Goal: Transaction & Acquisition: Book appointment/travel/reservation

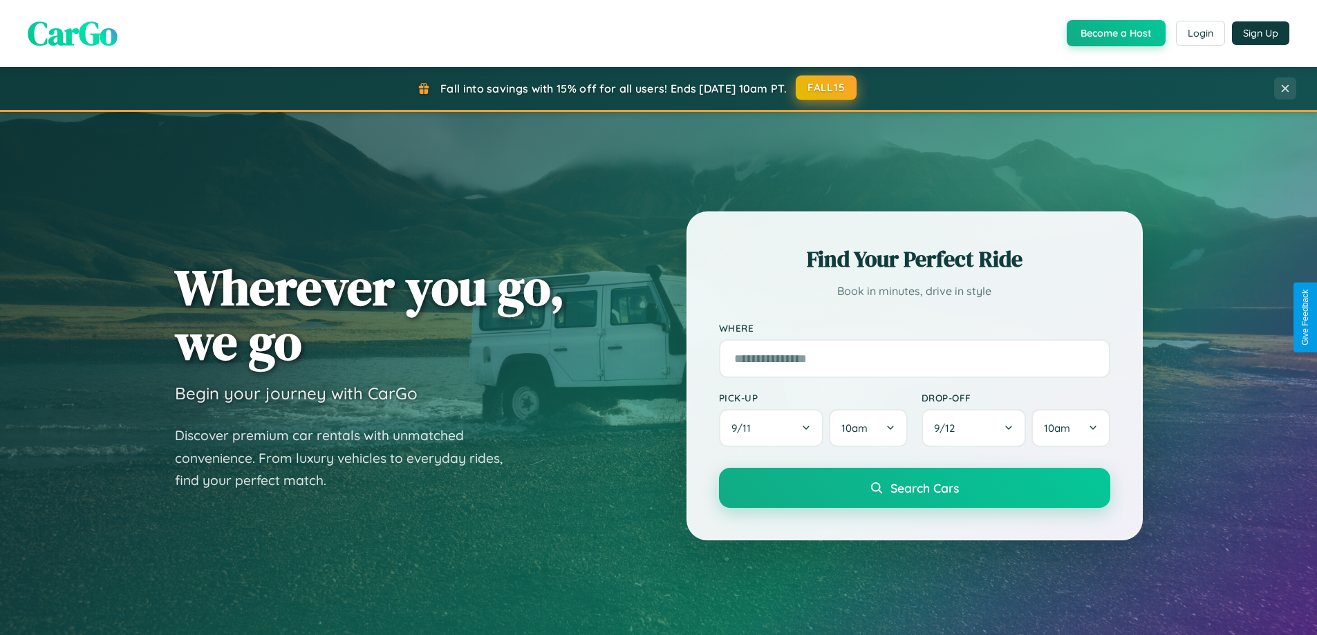
click at [827, 88] on button "FALL15" at bounding box center [825, 87] width 61 height 25
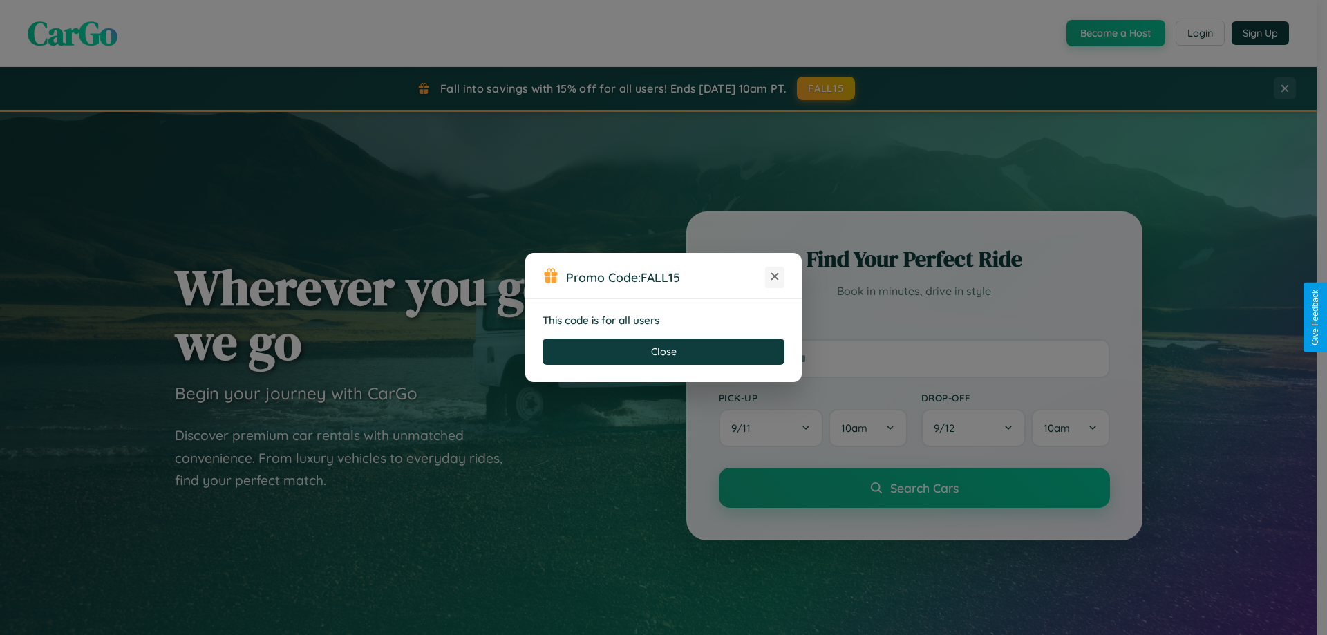
click at [775, 277] on icon at bounding box center [775, 277] width 14 height 14
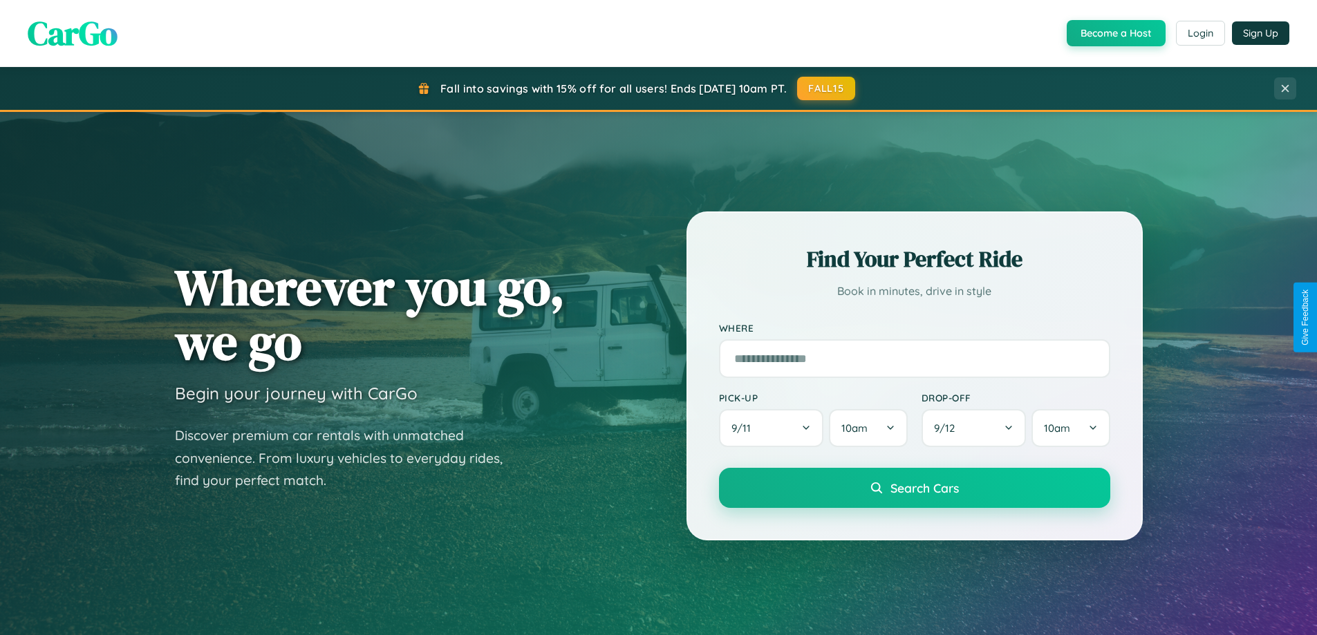
scroll to position [299, 0]
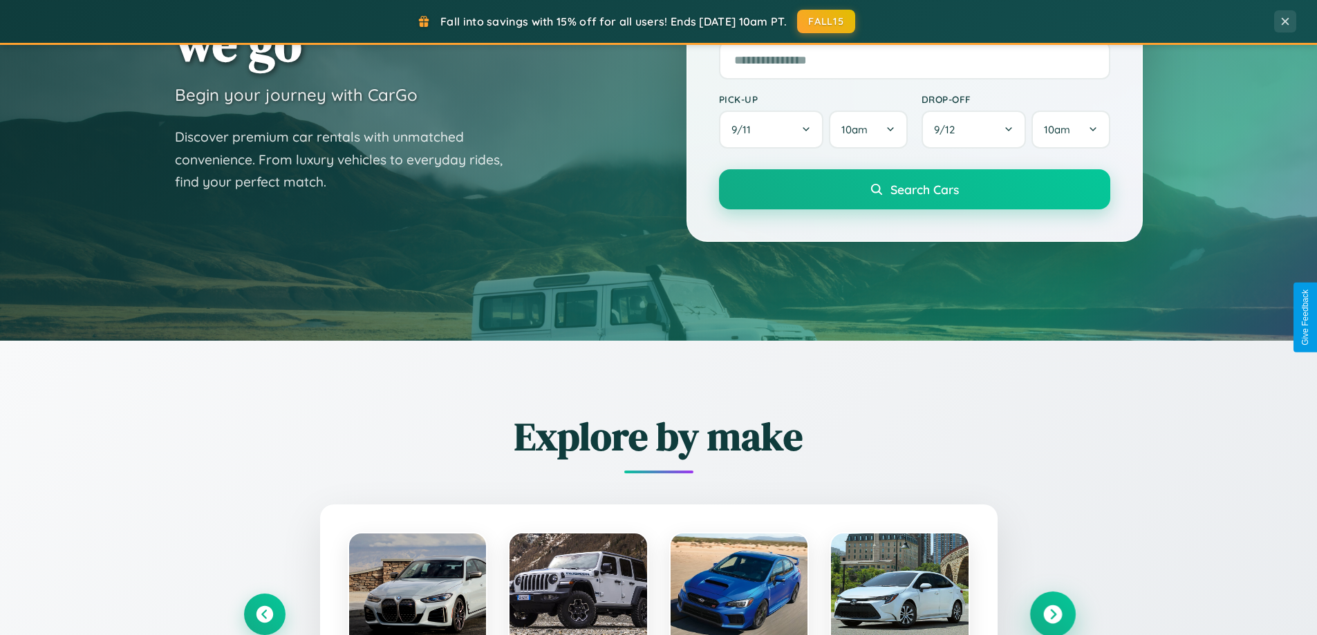
click at [1052, 614] on icon at bounding box center [1052, 614] width 19 height 19
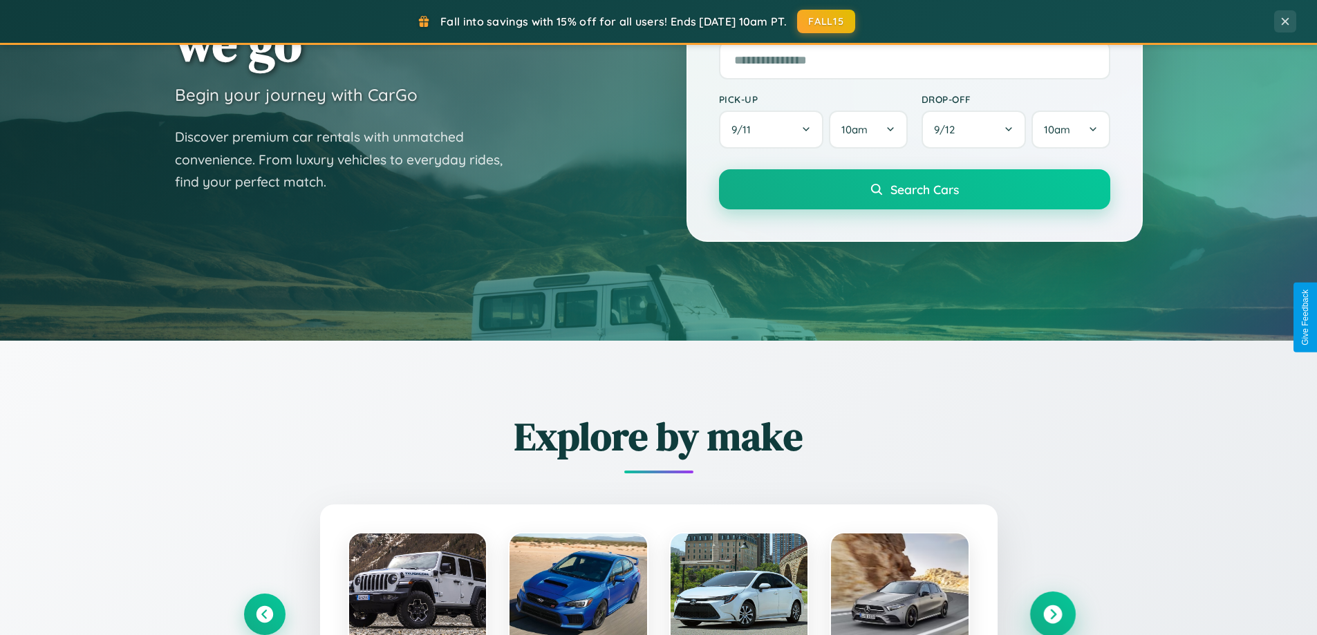
click at [1052, 613] on icon at bounding box center [1052, 614] width 19 height 19
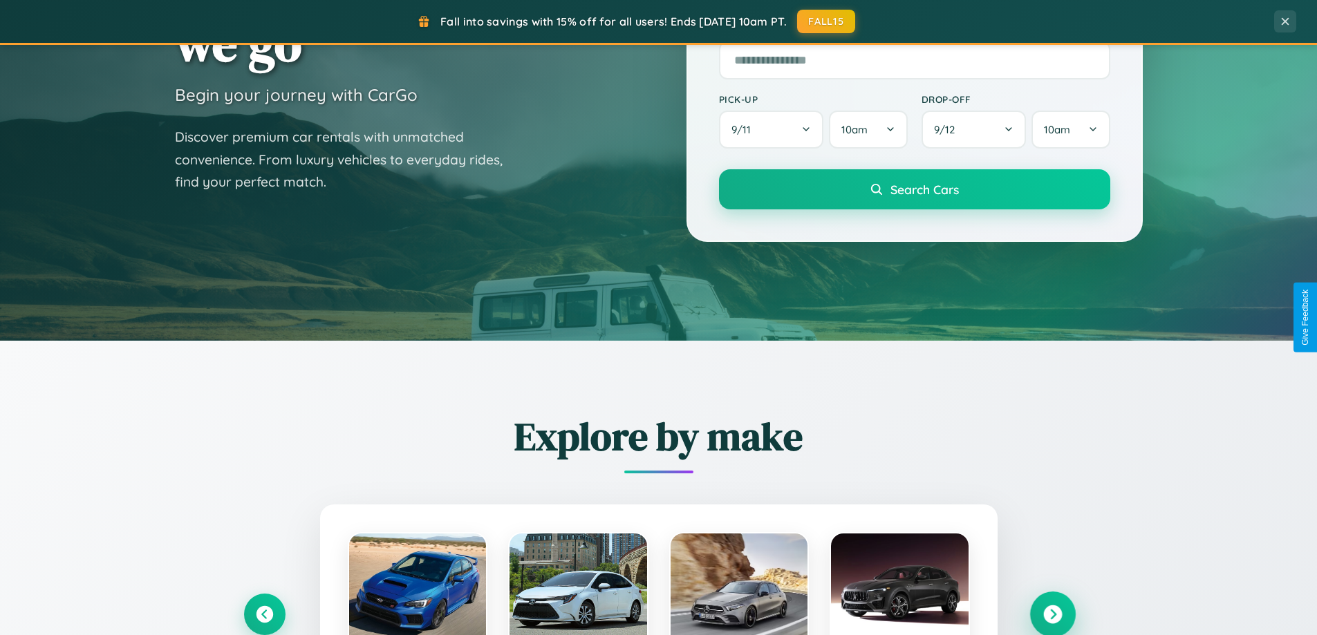
click at [1052, 613] on icon at bounding box center [1052, 614] width 19 height 19
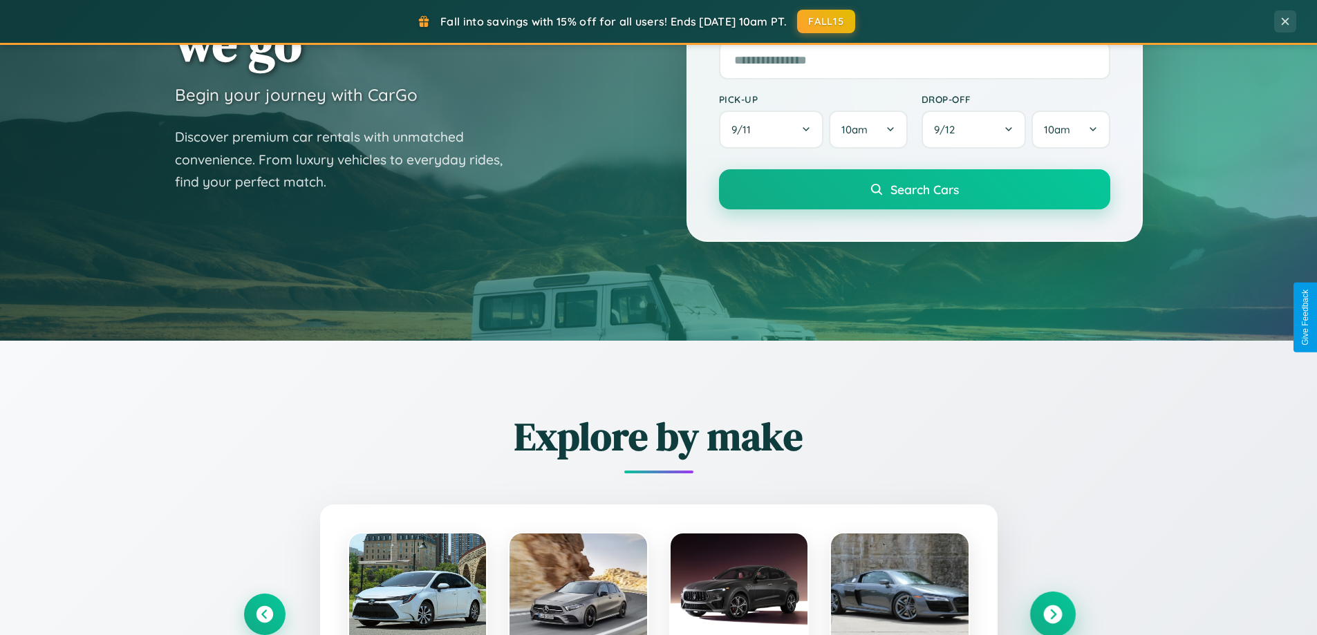
click at [1052, 613] on icon at bounding box center [1052, 614] width 19 height 19
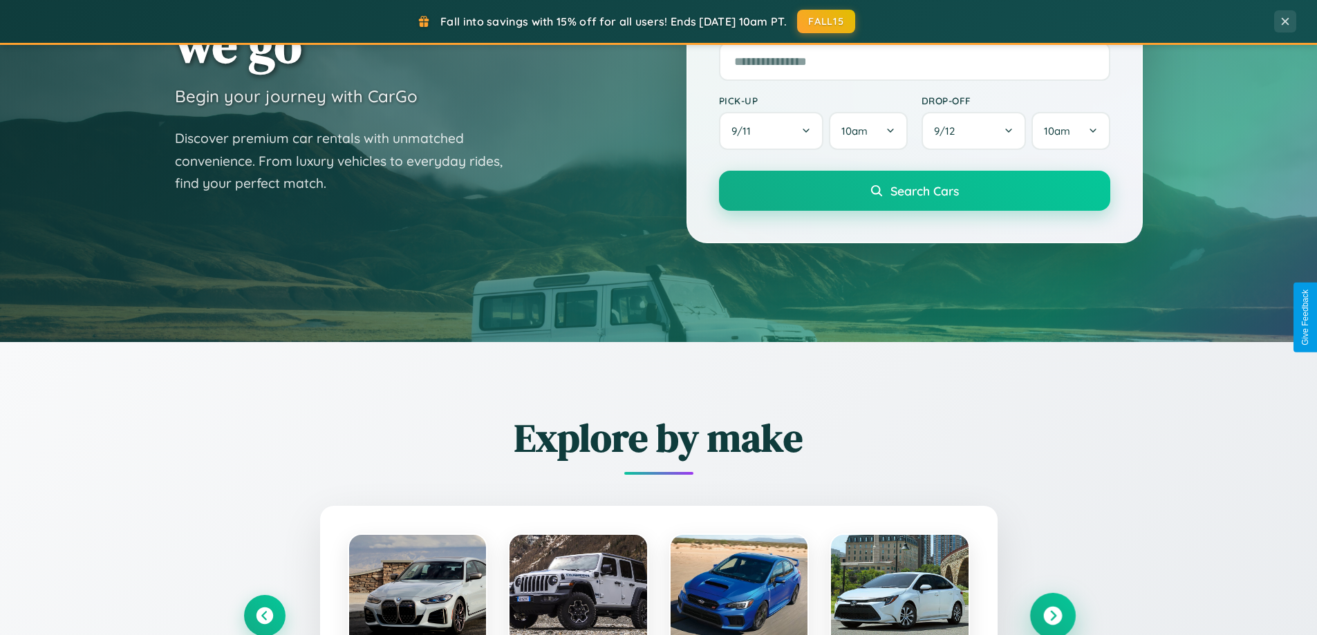
scroll to position [41, 0]
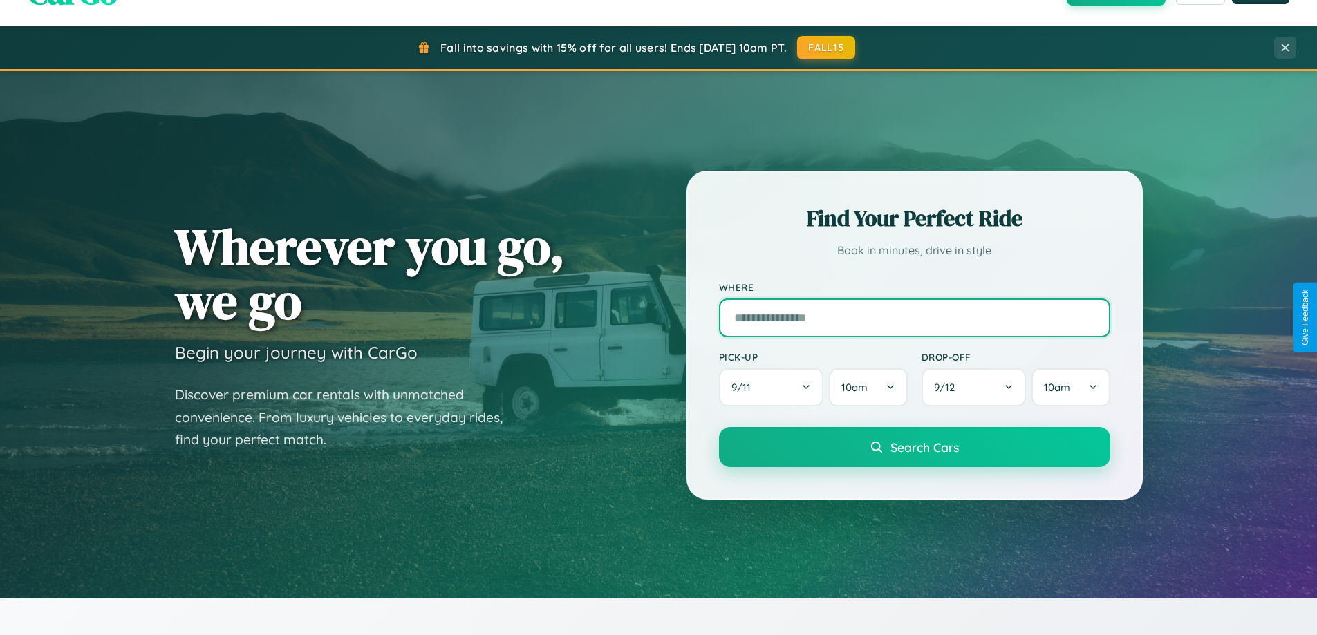
click at [914, 317] on input "text" at bounding box center [914, 318] width 391 height 39
type input "**********"
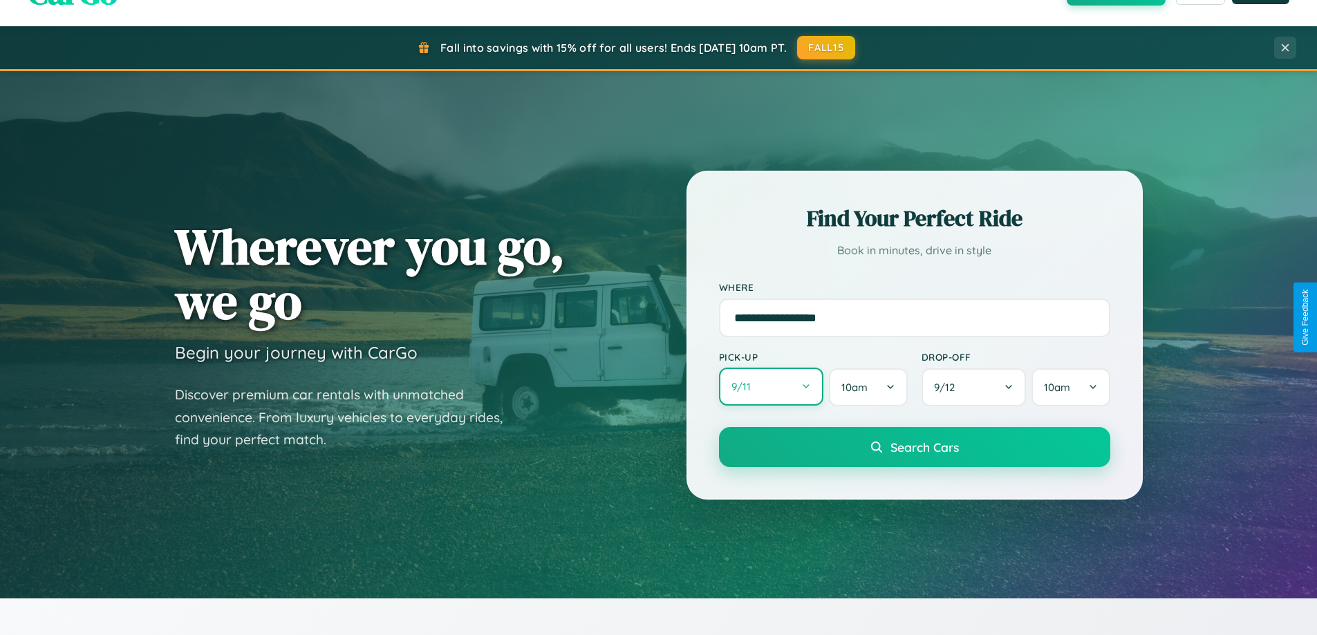
click at [771, 387] on button "9 / 11" at bounding box center [771, 387] width 105 height 38
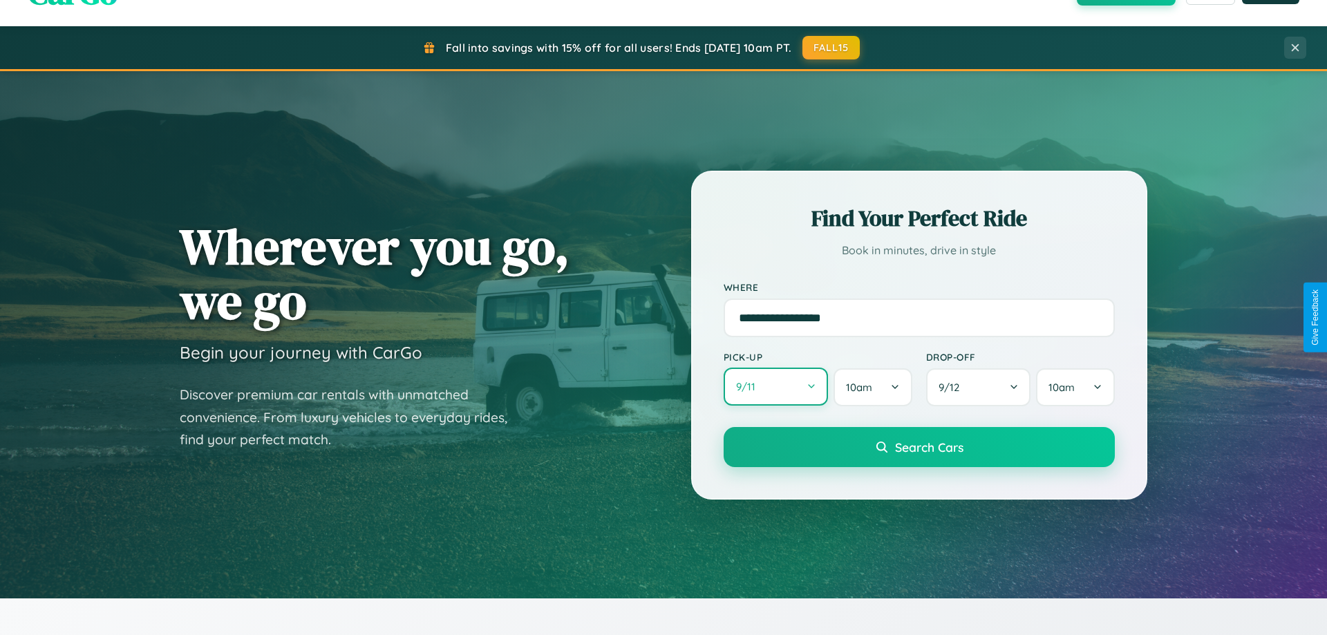
select select "*"
select select "****"
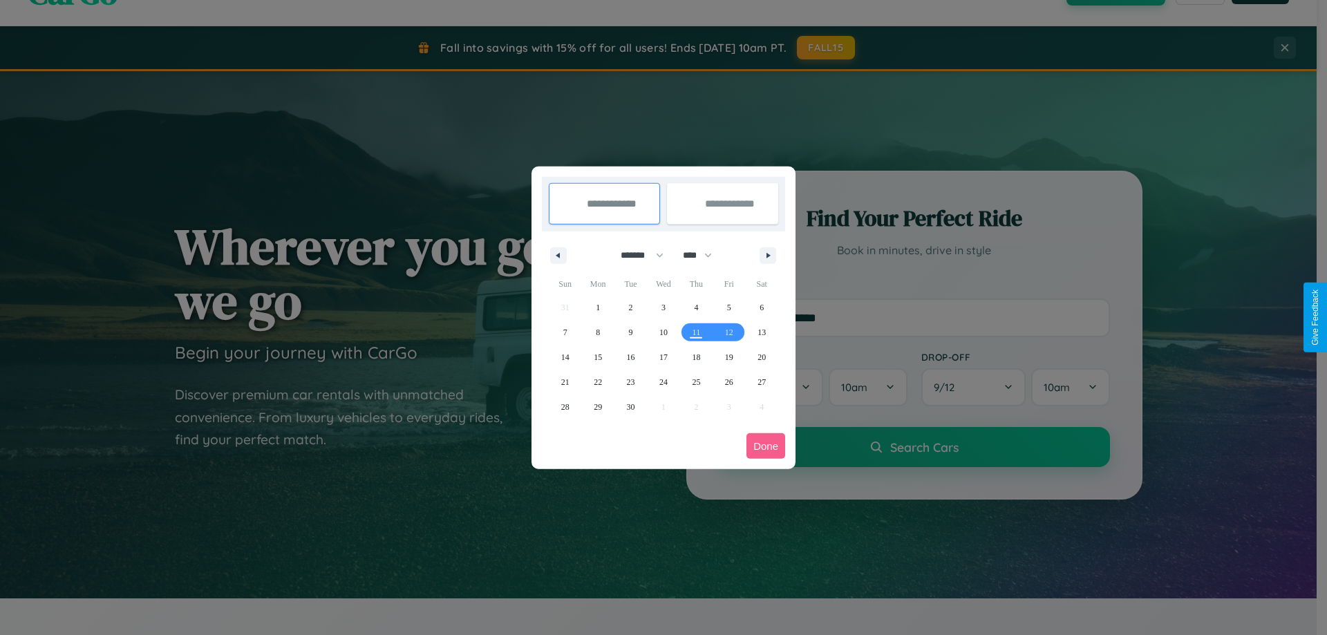
click at [636, 255] on select "******* ******** ***** ***** *** **** **** ****** ********* ******* ******** **…" at bounding box center [639, 255] width 59 height 23
select select "*"
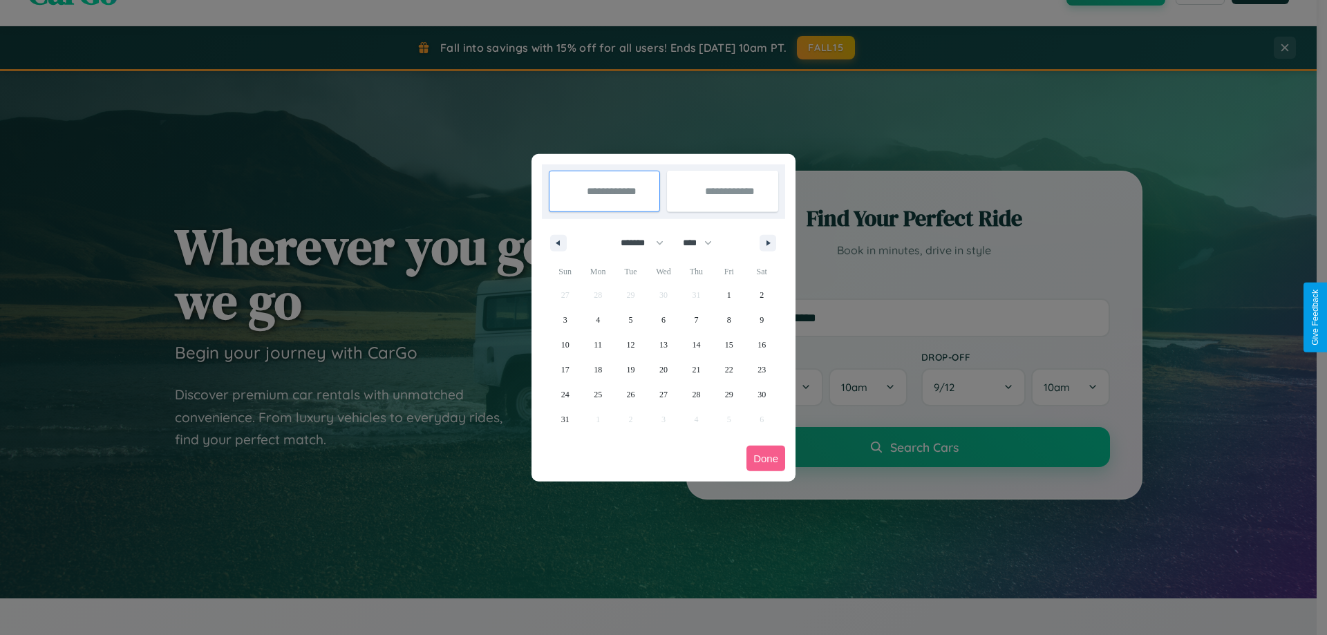
click at [704, 243] on select "**** **** **** **** **** **** **** **** **** **** **** **** **** **** **** ****…" at bounding box center [696, 243] width 41 height 23
select select "****"
click at [728, 369] on span "21" at bounding box center [729, 369] width 8 height 25
type input "**********"
click at [630, 394] on span "25" at bounding box center [631, 394] width 8 height 25
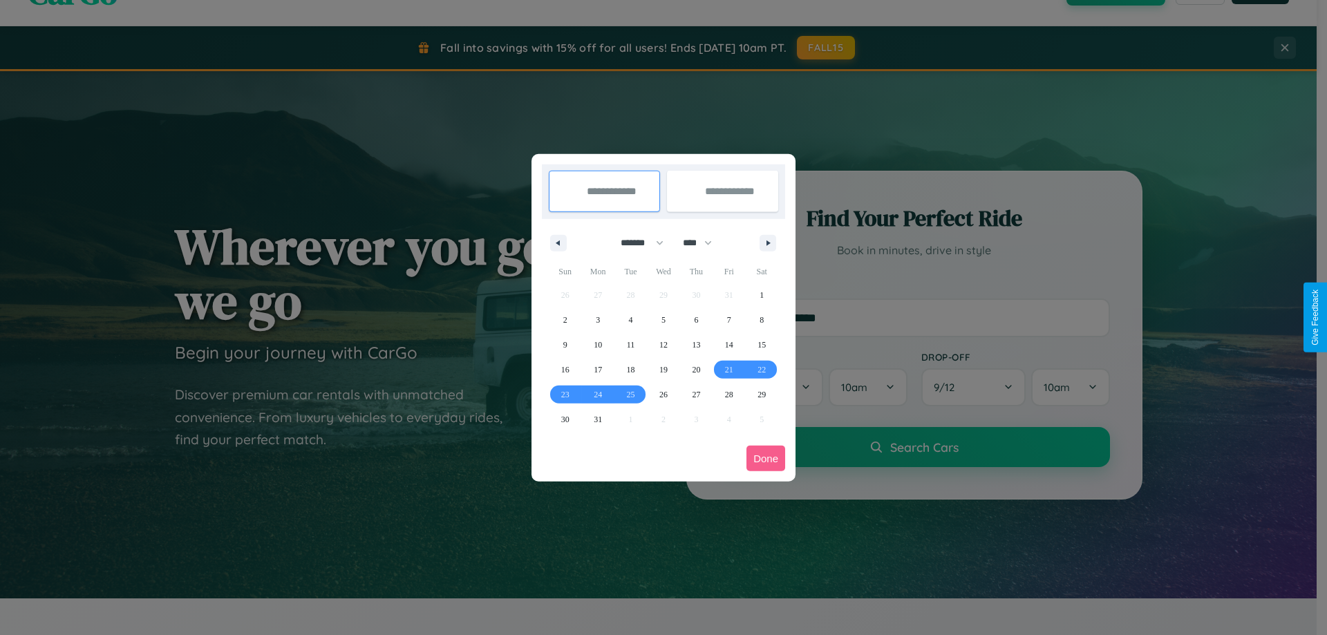
type input "**********"
click at [766, 458] on button "Done" at bounding box center [765, 459] width 39 height 26
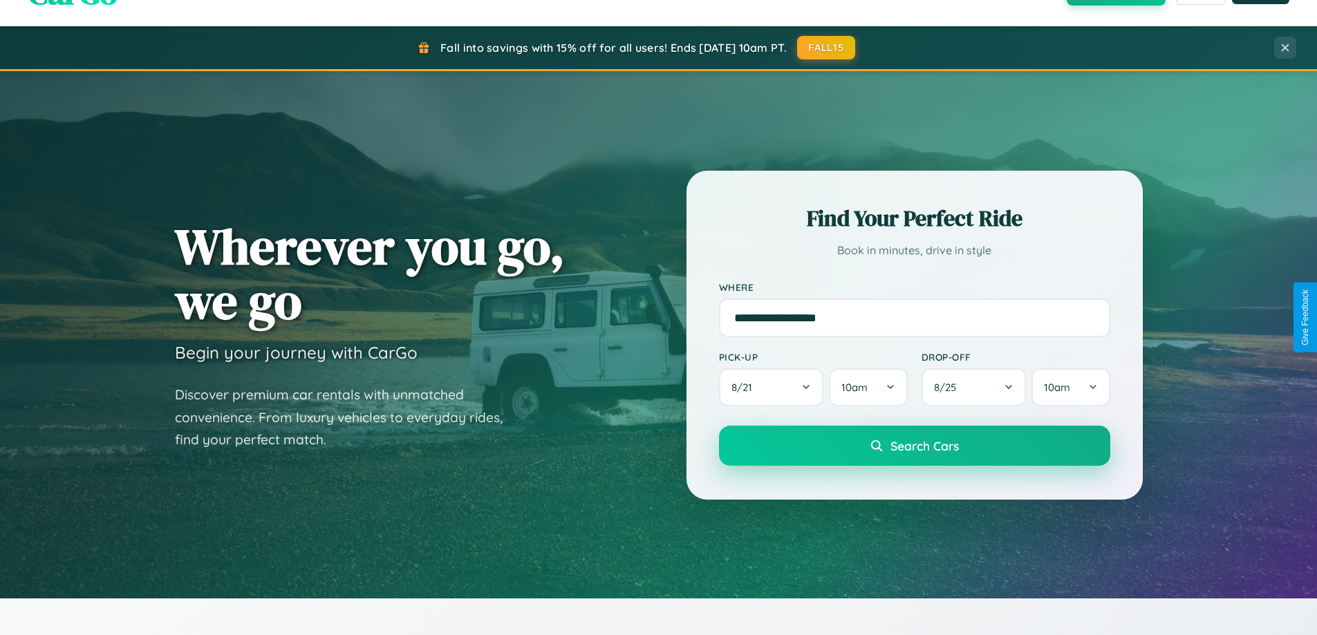
click at [914, 446] on span "Search Cars" at bounding box center [924, 445] width 68 height 15
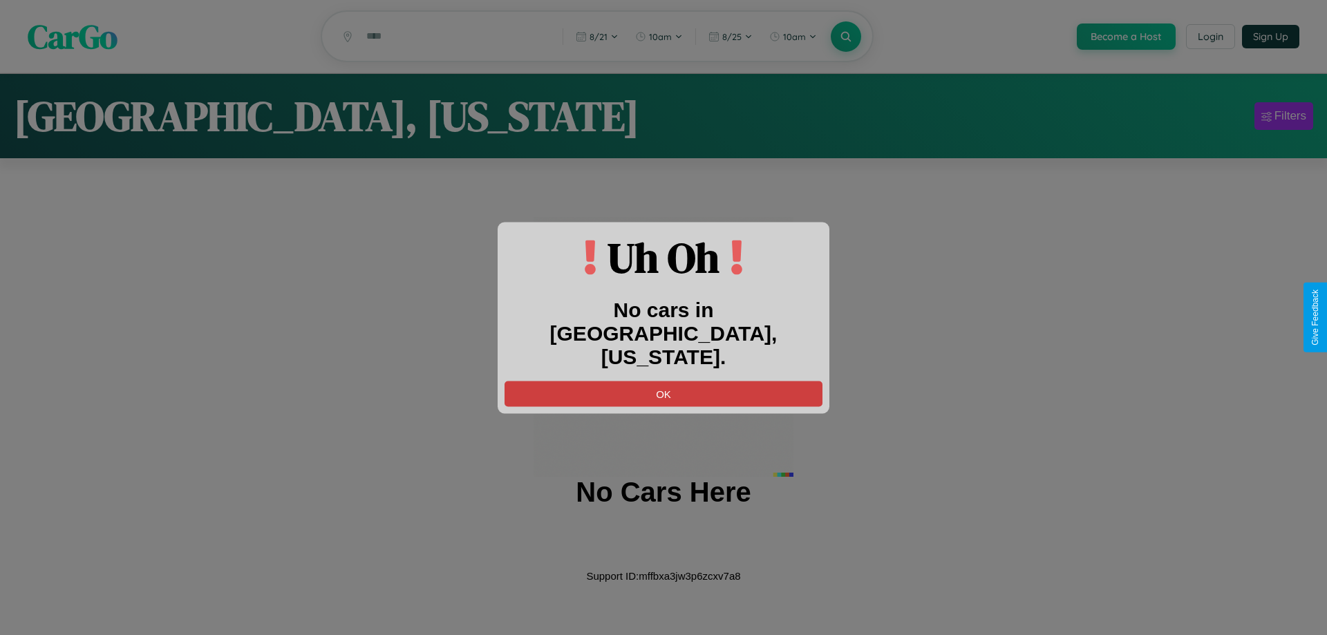
click at [663, 381] on button "OK" at bounding box center [664, 394] width 318 height 26
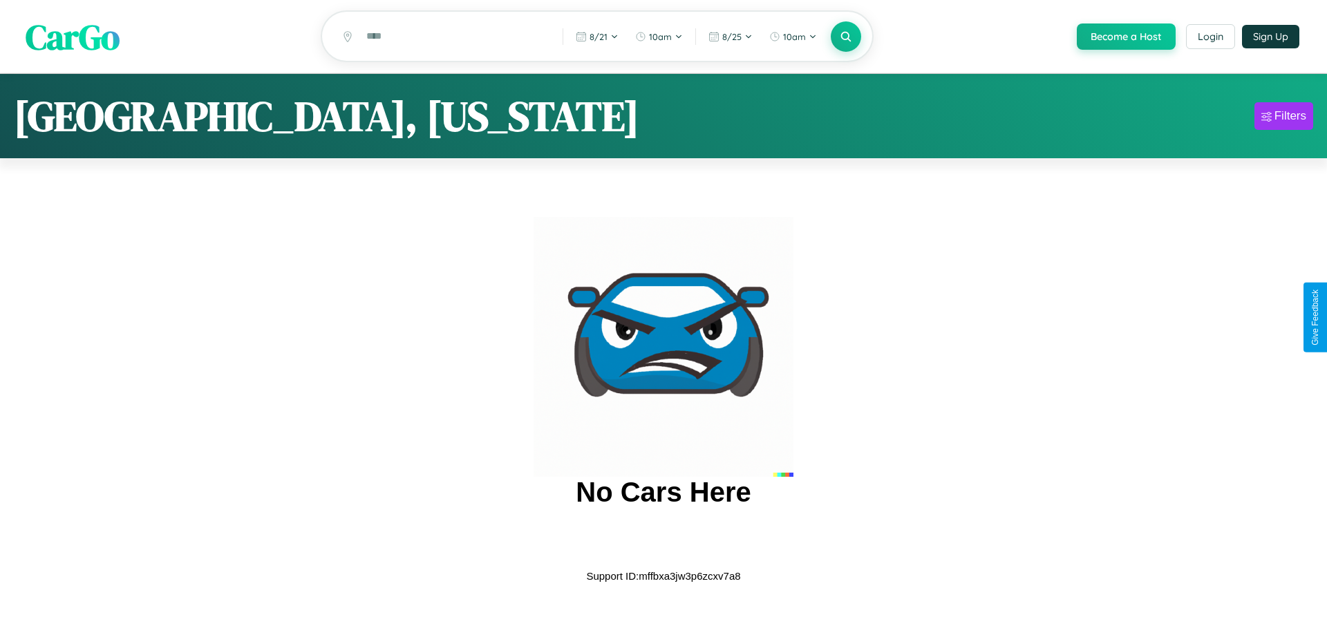
click at [73, 37] on span "CarGo" at bounding box center [73, 36] width 94 height 48
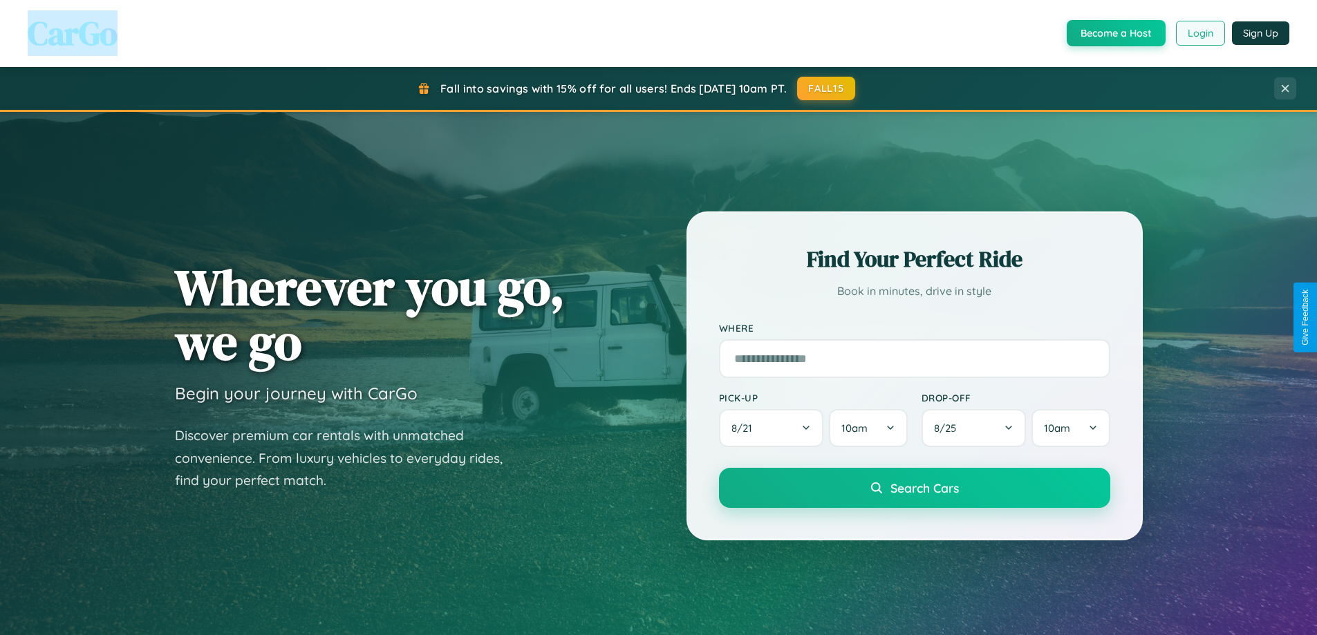
click at [1199, 33] on button "Login" at bounding box center [1200, 33] width 49 height 25
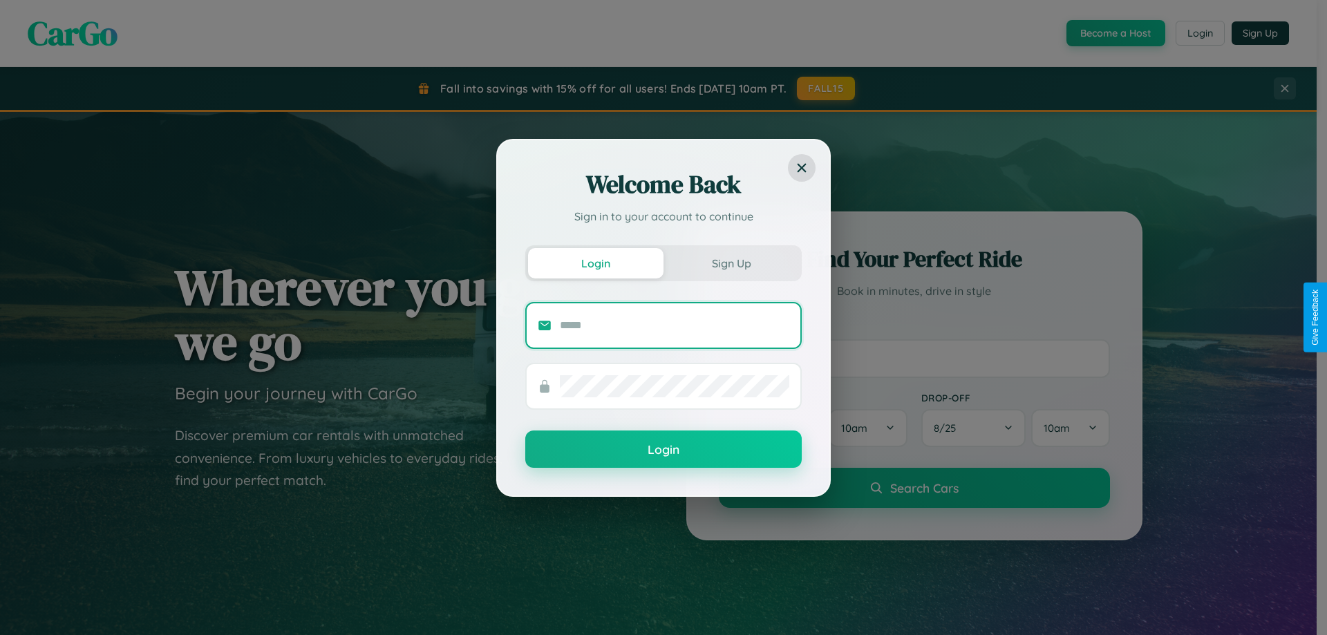
click at [675, 325] on input "text" at bounding box center [674, 325] width 229 height 22
type input "**********"
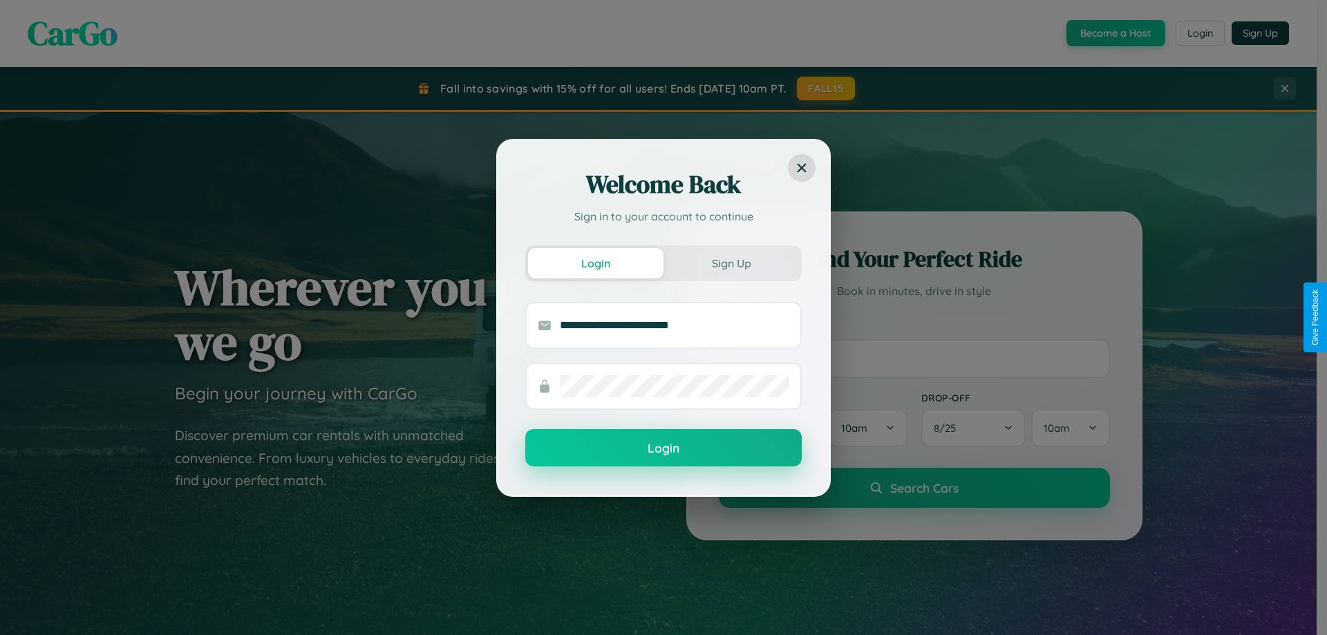
click at [663, 449] on button "Login" at bounding box center [663, 447] width 276 height 37
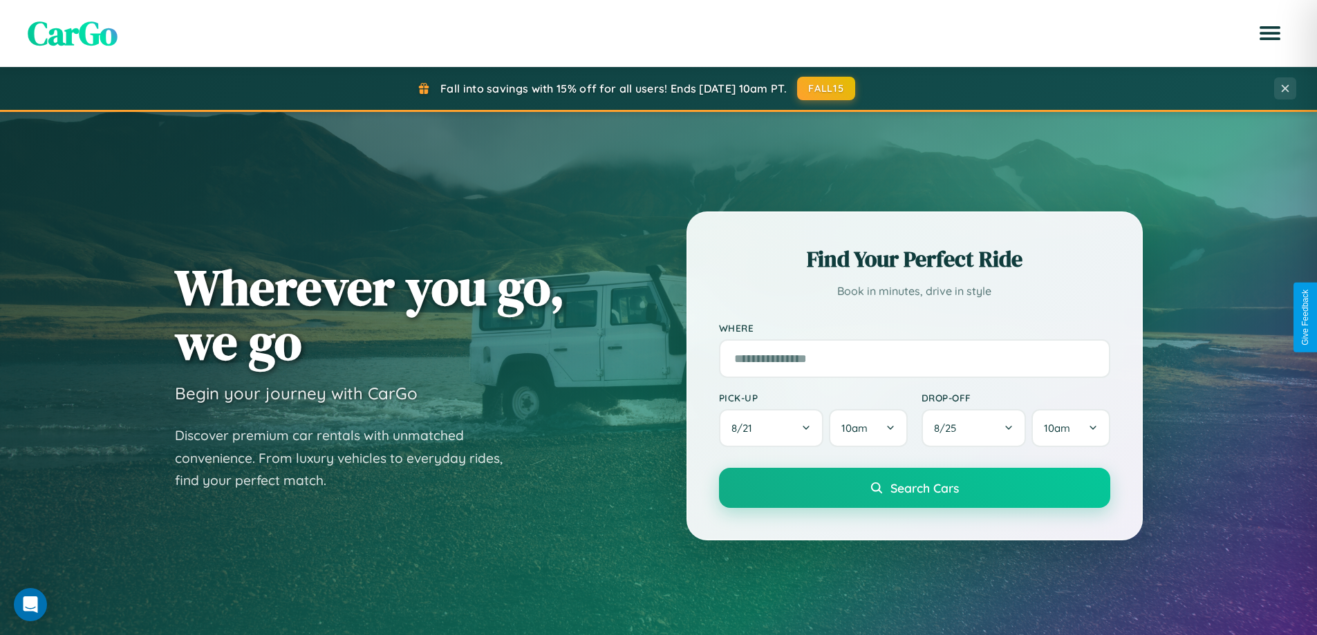
scroll to position [596, 0]
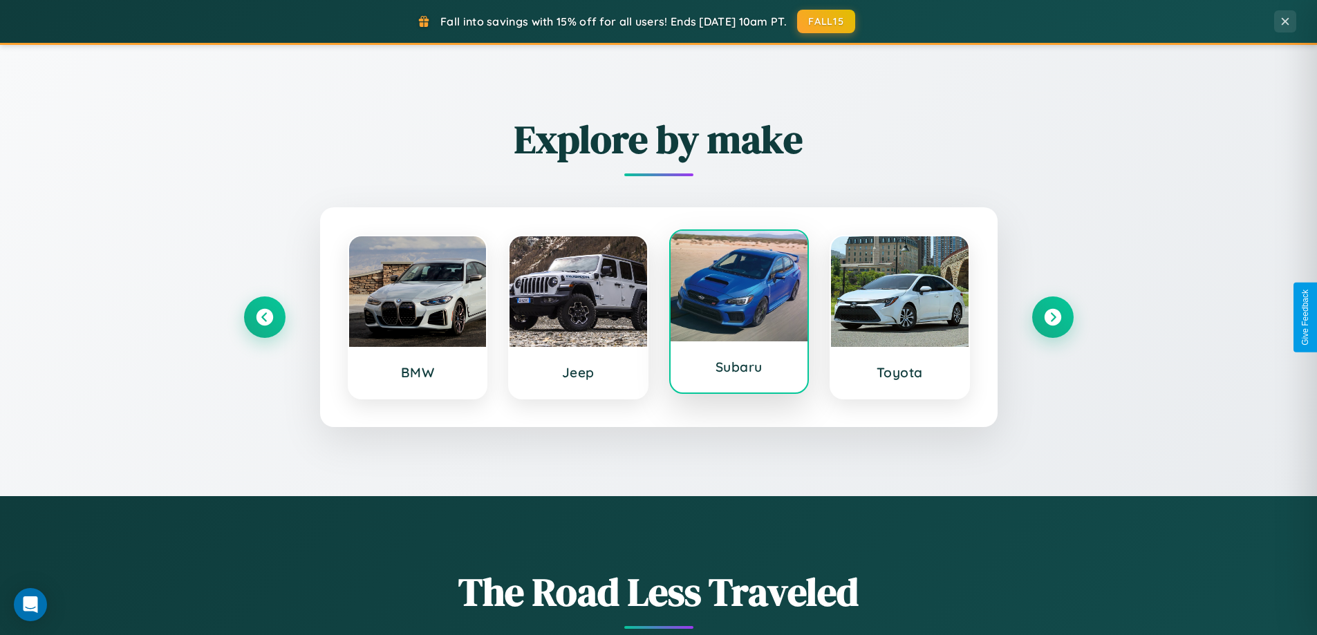
click at [738, 316] on div at bounding box center [739, 286] width 138 height 111
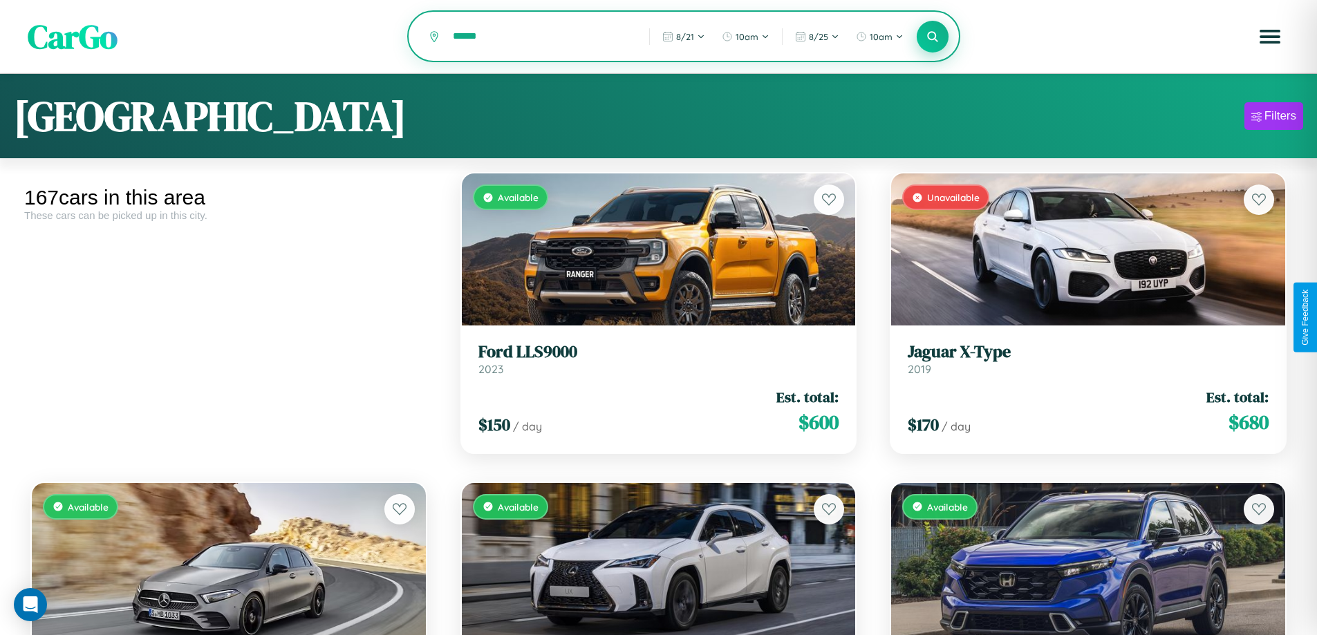
type input "******"
click at [932, 37] on icon at bounding box center [932, 36] width 13 height 13
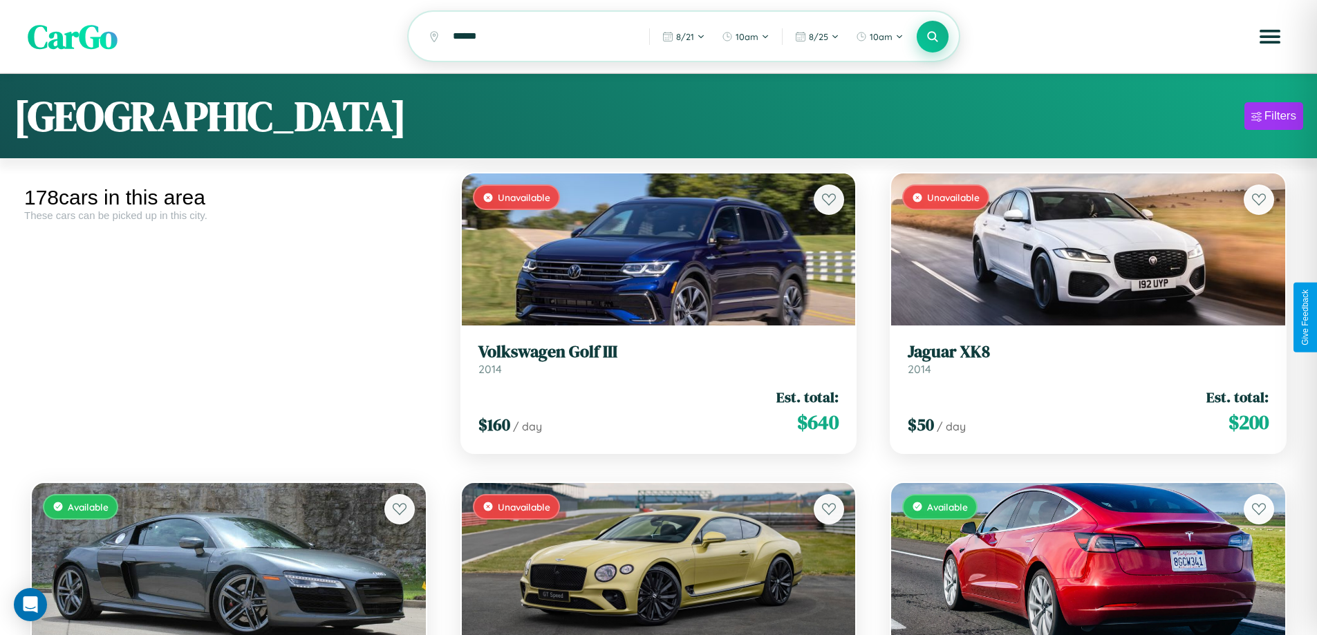
scroll to position [9581, 0]
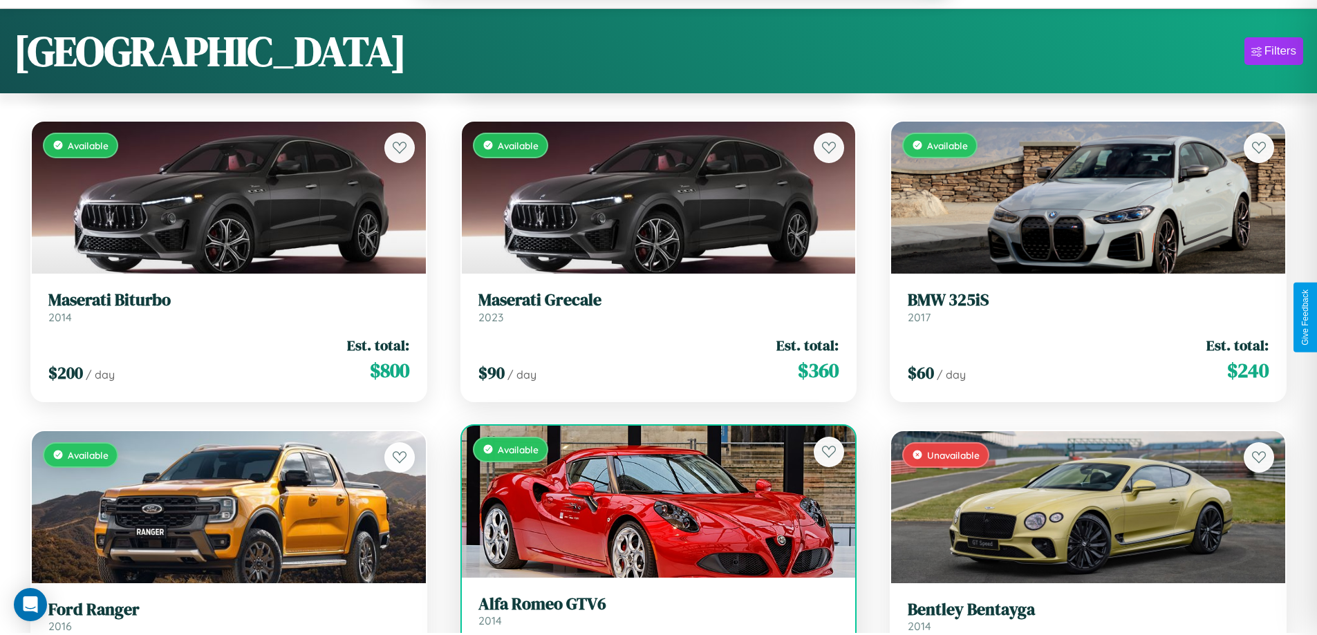
click at [652, 618] on link "Alfa Romeo GTV6 2014" at bounding box center [658, 611] width 361 height 34
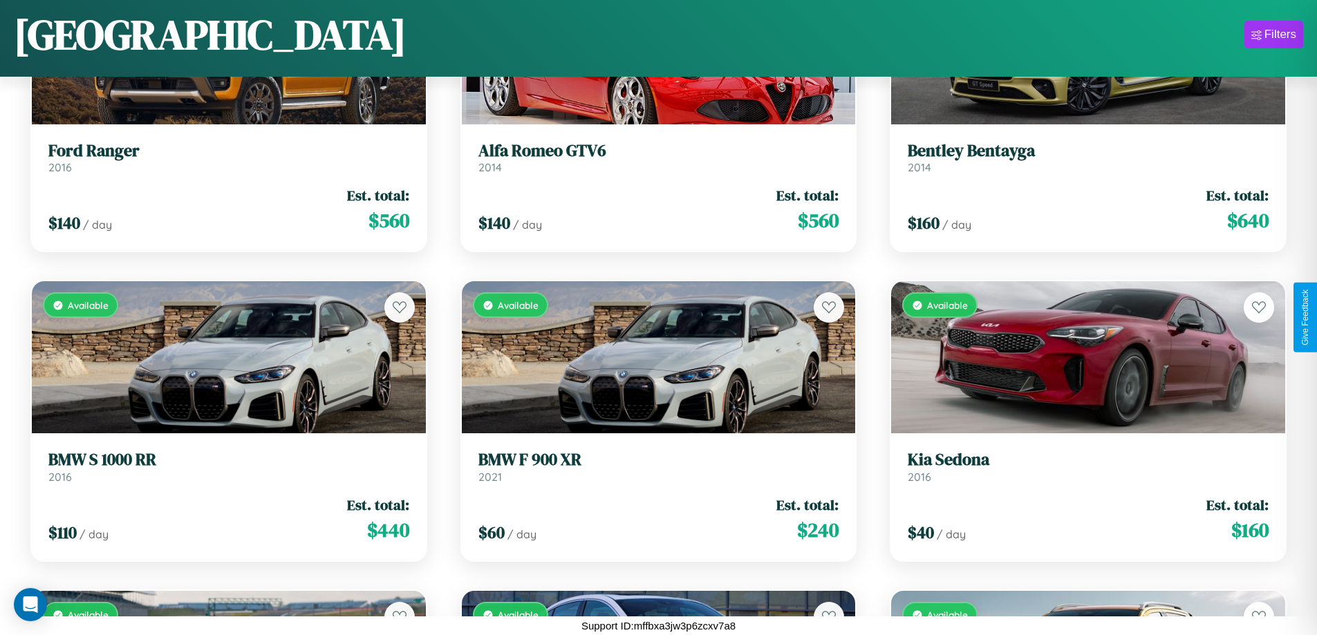
scroll to position [10407, 0]
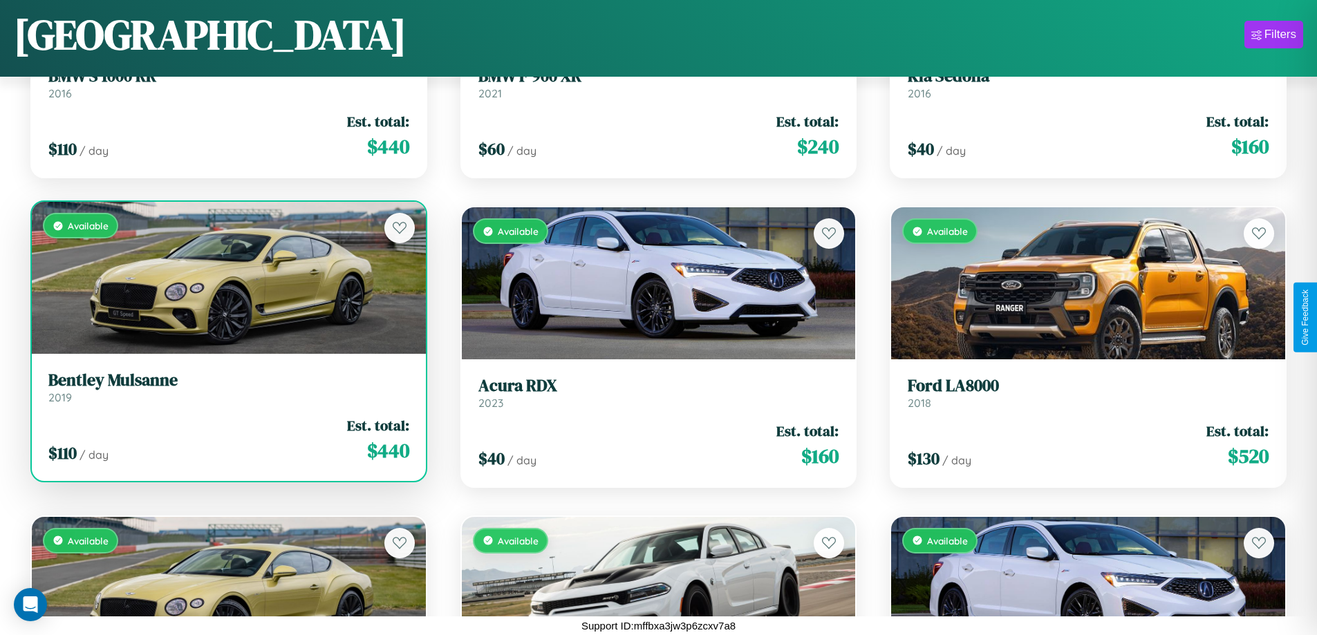
click at [227, 393] on link "Bentley Mulsanne 2019" at bounding box center [228, 387] width 361 height 34
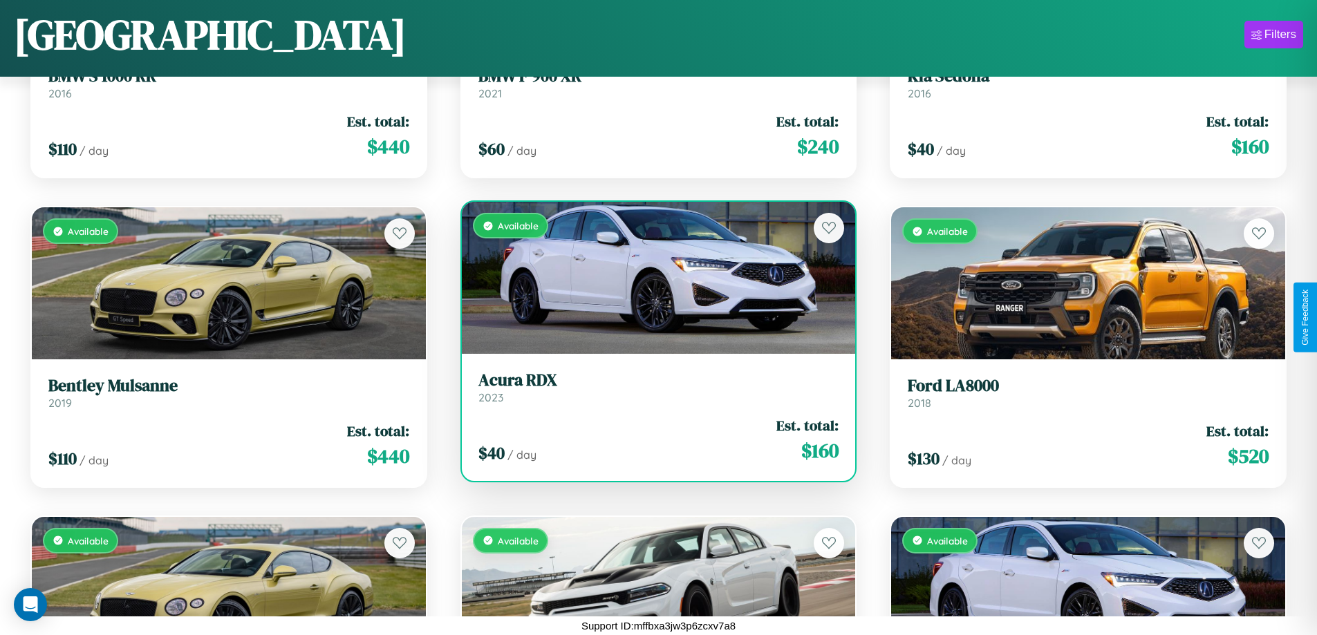
scroll to position [15359, 0]
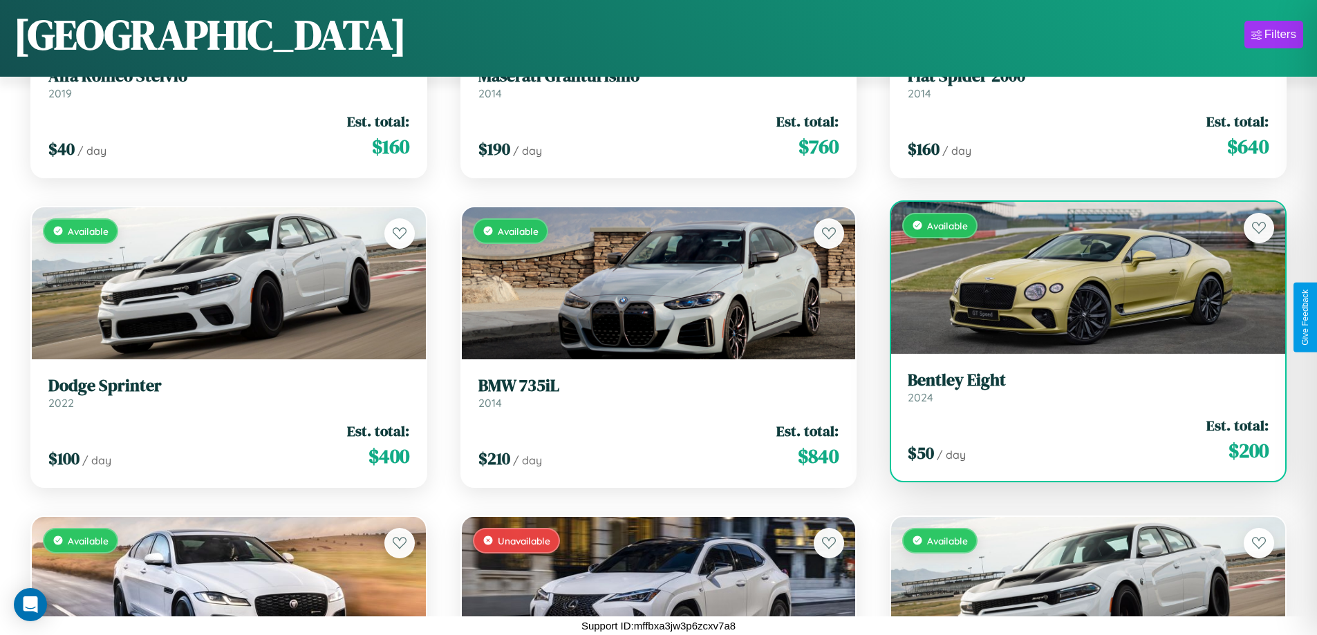
click at [1079, 393] on link "Bentley Eight 2024" at bounding box center [1087, 387] width 361 height 34
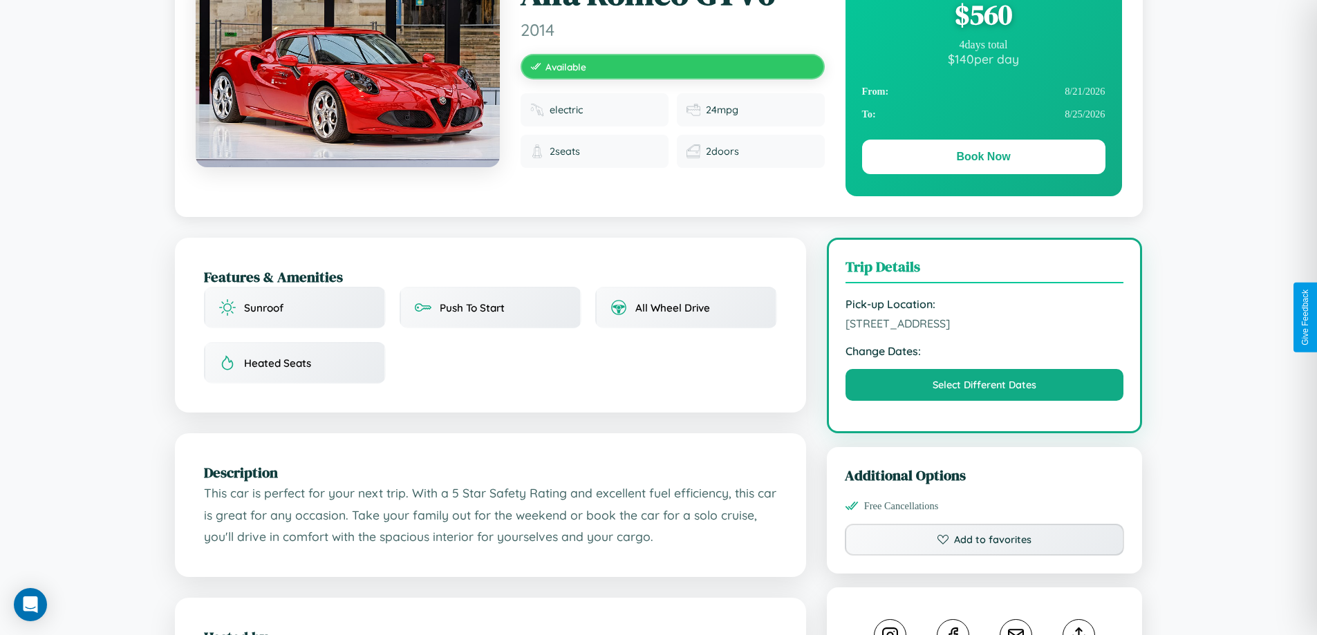
scroll to position [142, 0]
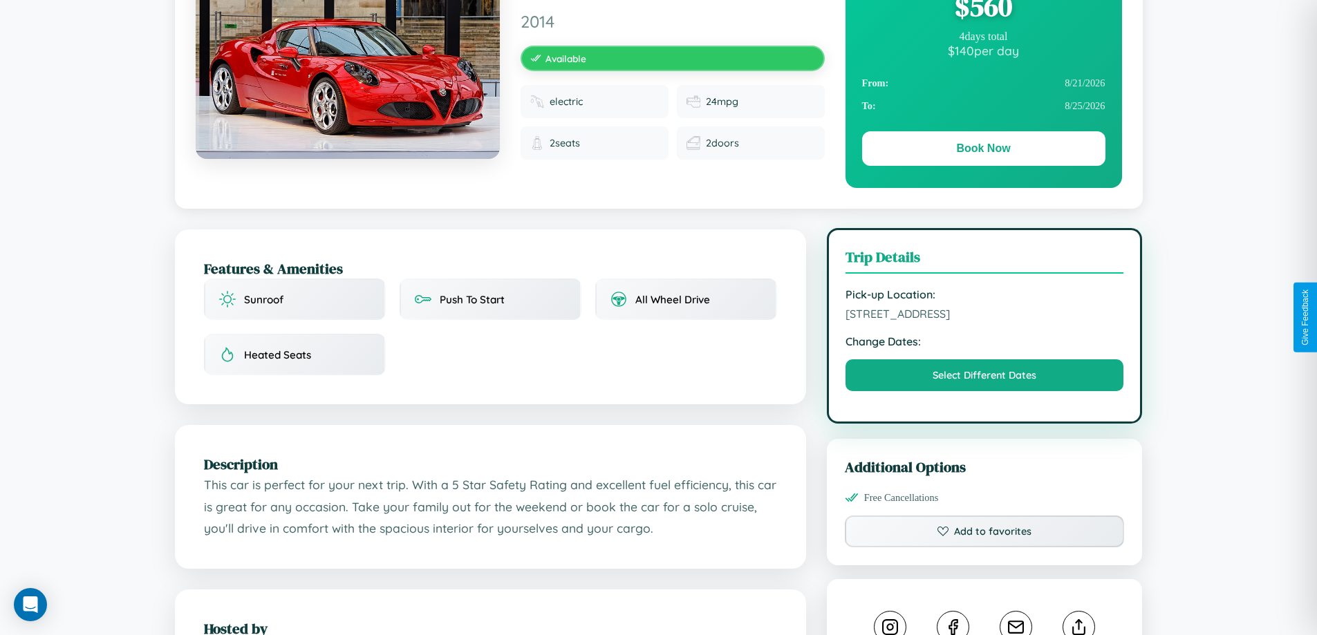
click at [984, 316] on span "[STREET_ADDRESS]" at bounding box center [984, 314] width 279 height 14
click at [984, 316] on span "4375 Meadow Lane Lisbon 30678 Portugal" at bounding box center [984, 314] width 279 height 14
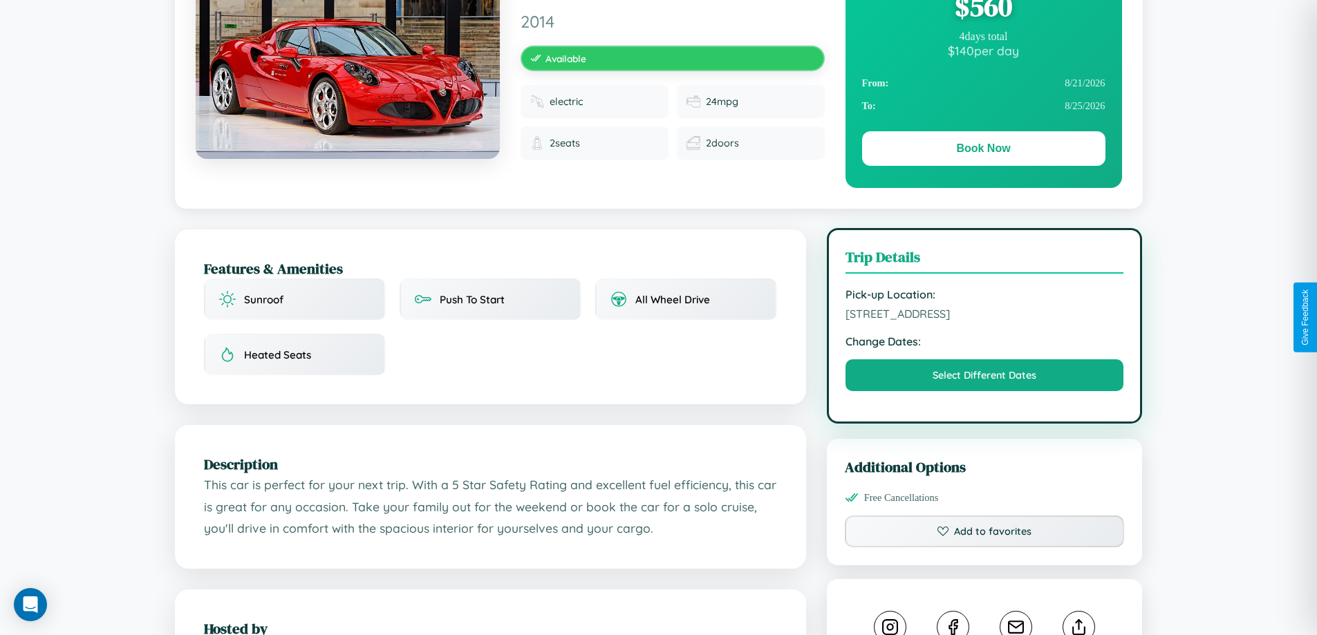
click at [984, 316] on span "4375 Meadow Lane Lisbon 30678 Portugal" at bounding box center [984, 314] width 279 height 14
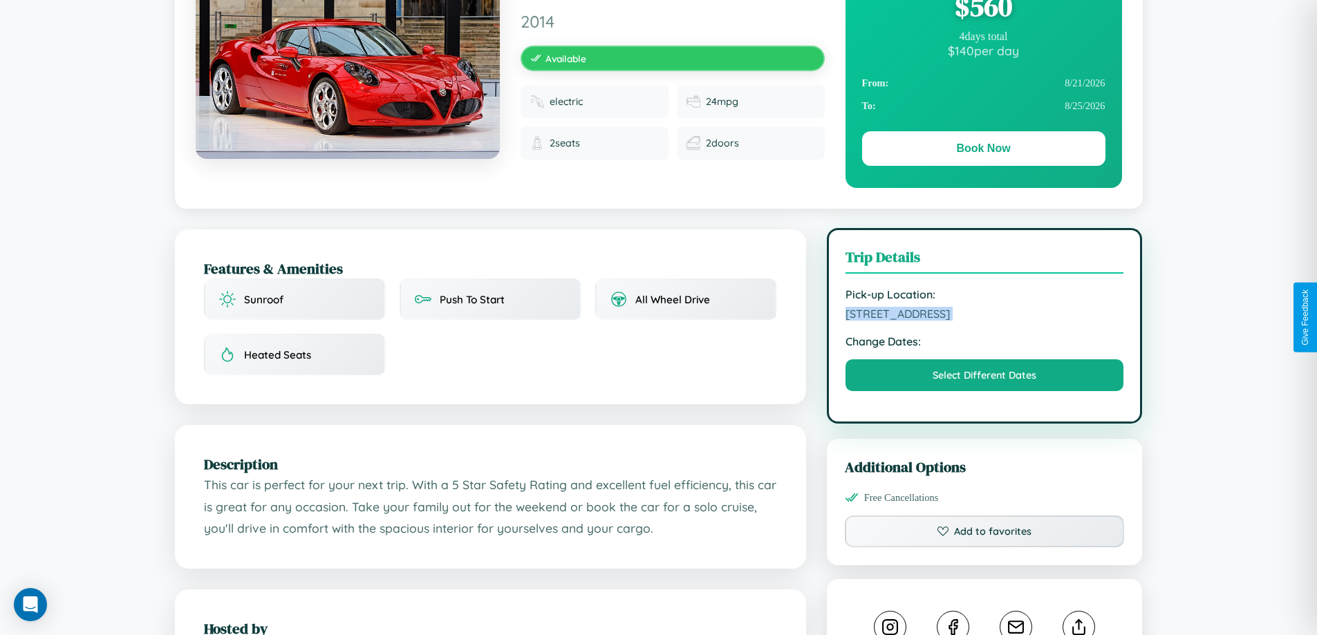
click at [984, 316] on span "4375 Meadow Lane Lisbon 30678 Portugal" at bounding box center [984, 314] width 279 height 14
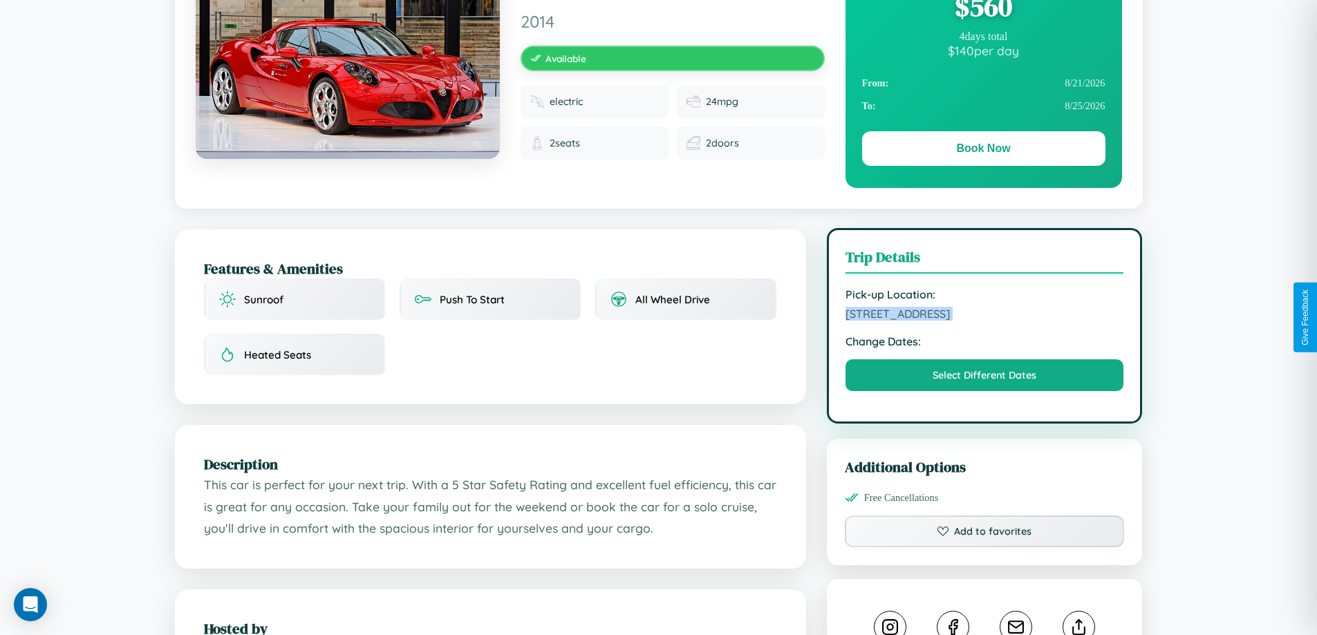
click at [984, 316] on span "4375 Meadow Lane Lisbon 30678 Portugal" at bounding box center [984, 314] width 279 height 14
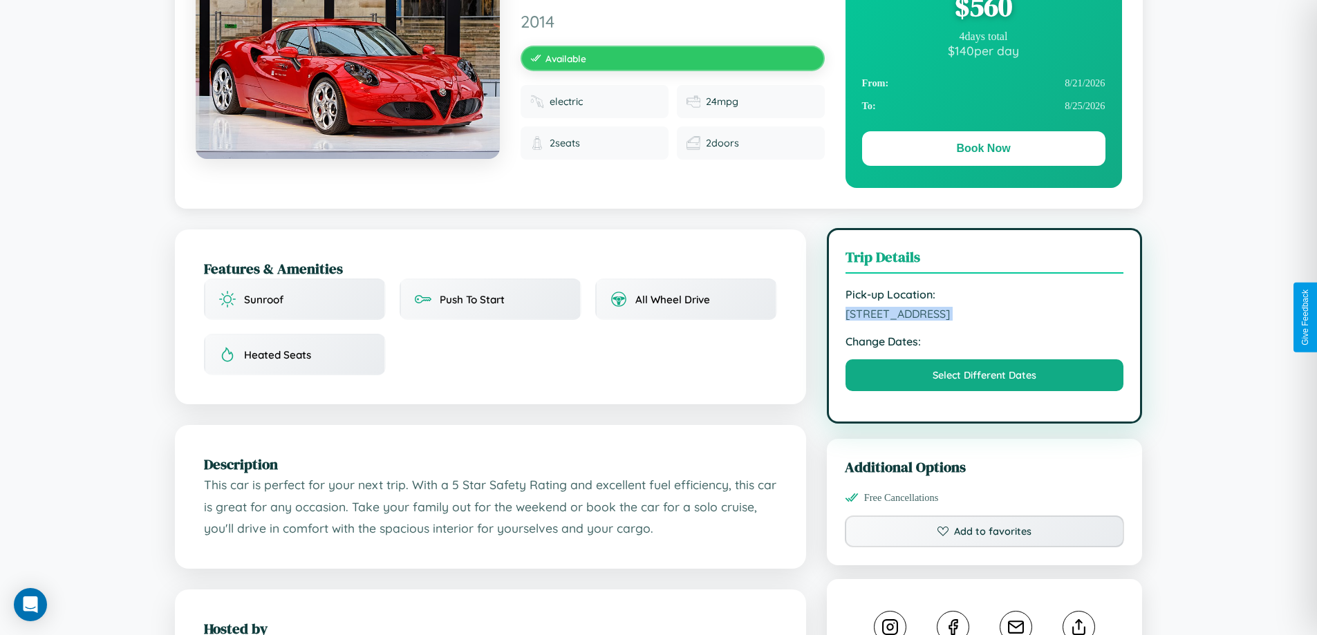
click at [984, 316] on span "4375 Meadow Lane Lisbon 30678 Portugal" at bounding box center [984, 314] width 279 height 14
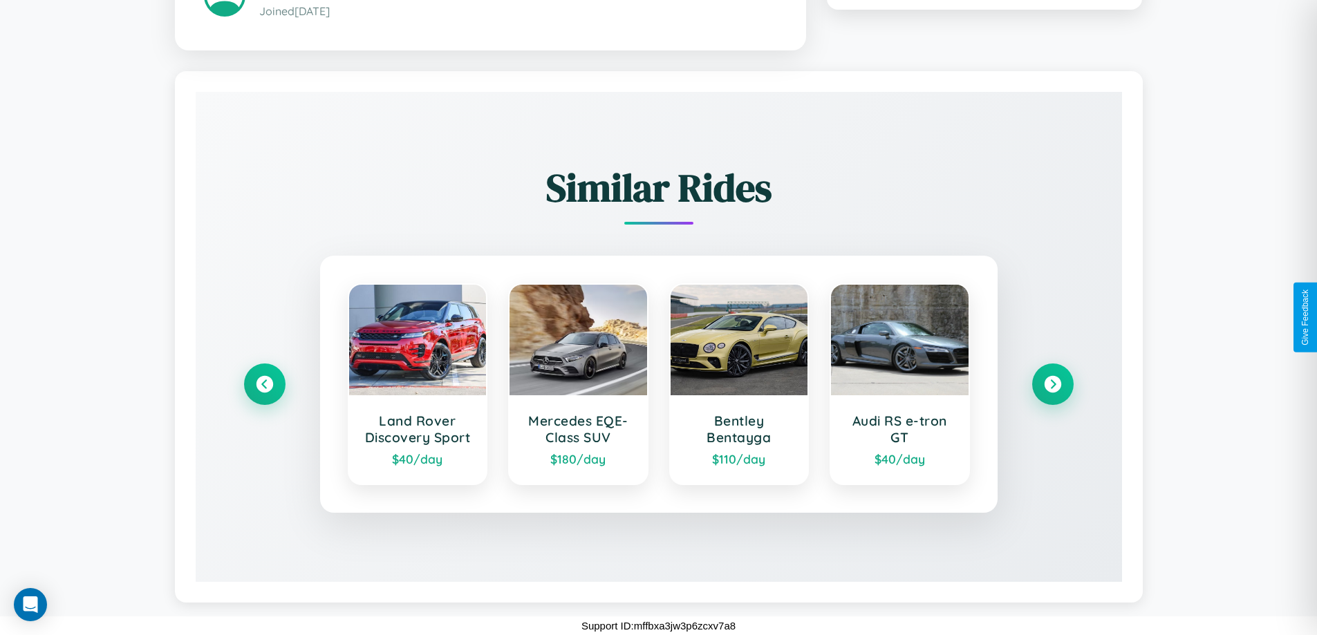
scroll to position [810, 0]
click at [1052, 384] on icon at bounding box center [1052, 384] width 19 height 19
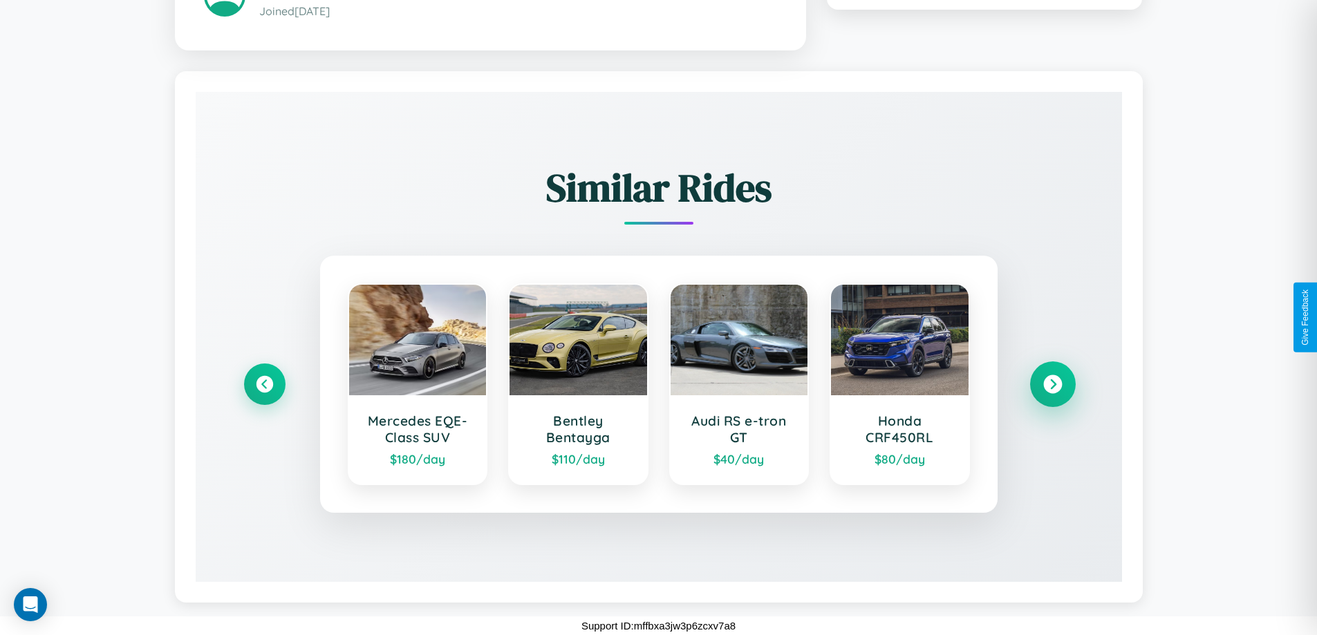
click at [1052, 384] on icon at bounding box center [1052, 384] width 19 height 19
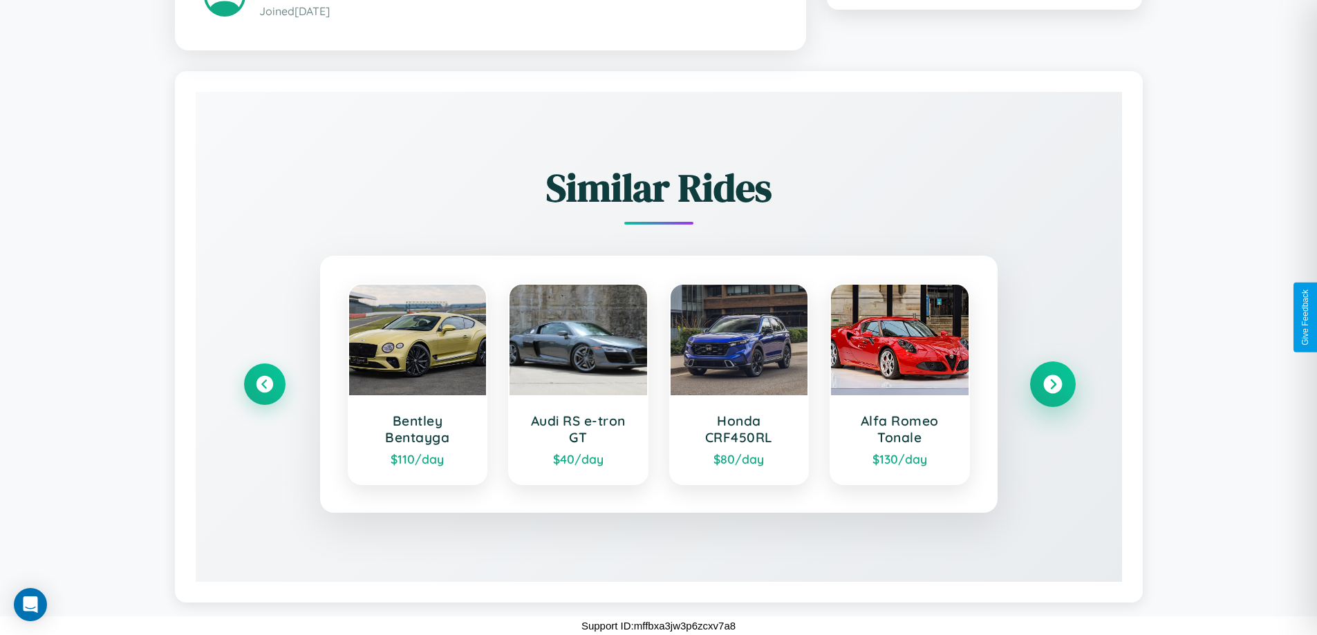
click at [1052, 384] on icon at bounding box center [1052, 384] width 19 height 19
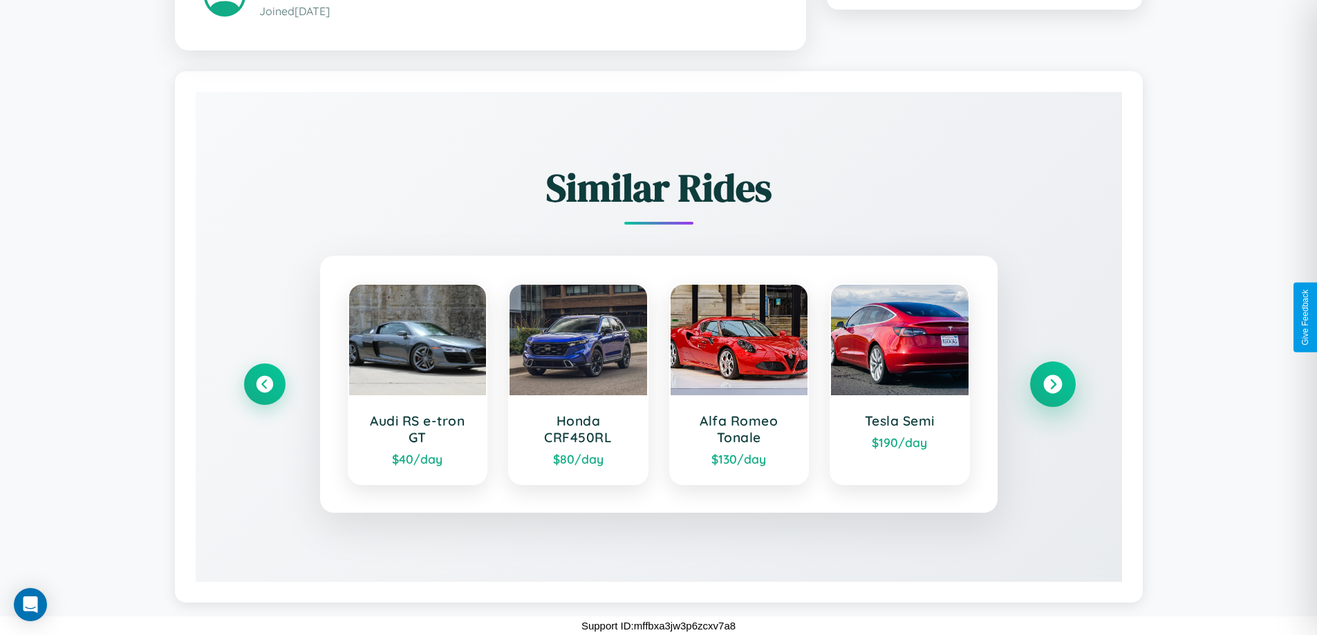
click at [1052, 384] on icon at bounding box center [1052, 384] width 19 height 19
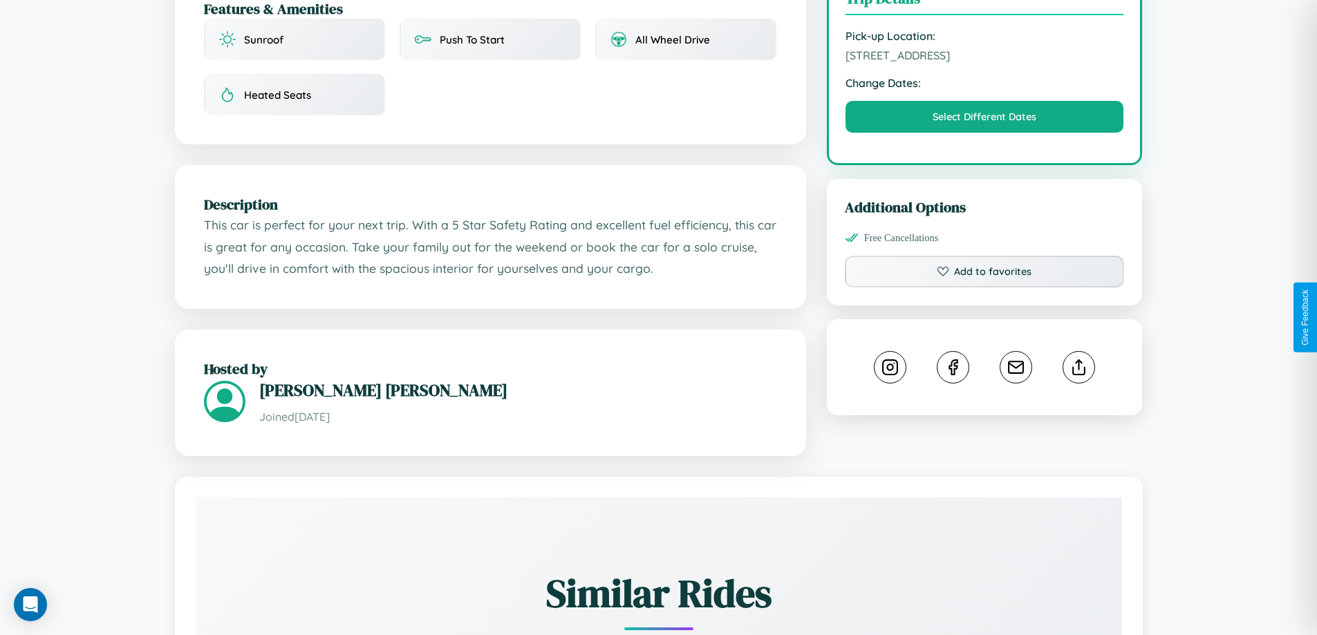
scroll to position [359, 0]
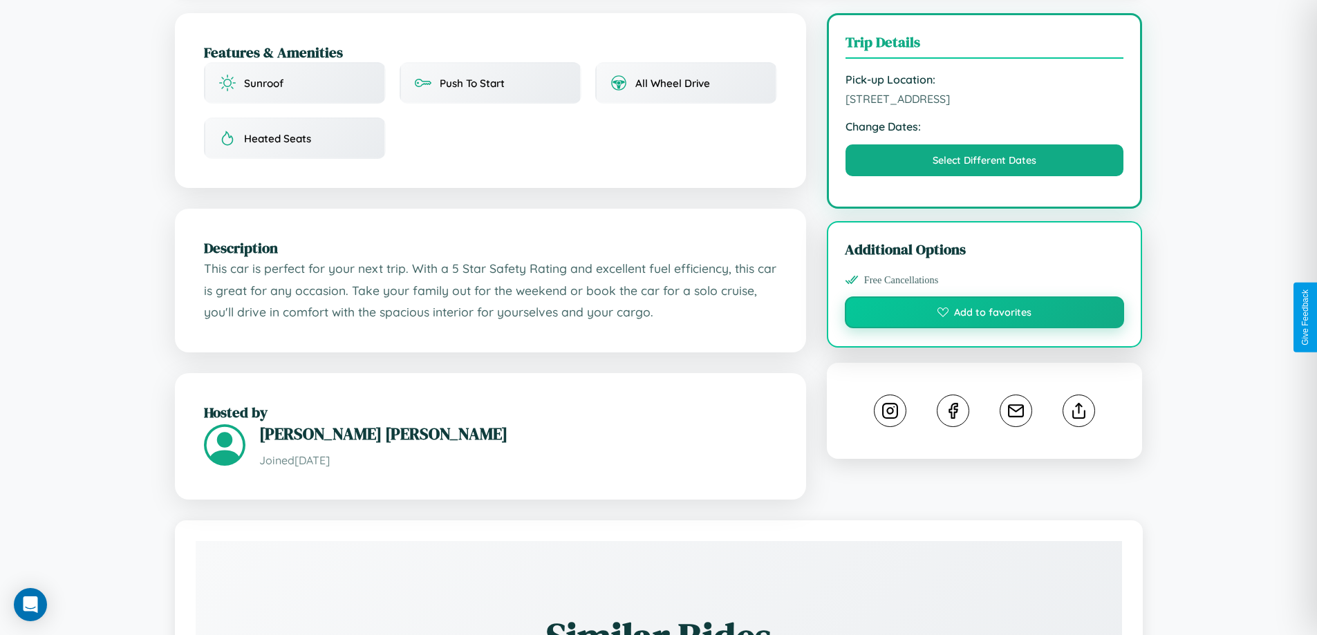
click at [984, 314] on button "Add to favorites" at bounding box center [985, 312] width 280 height 32
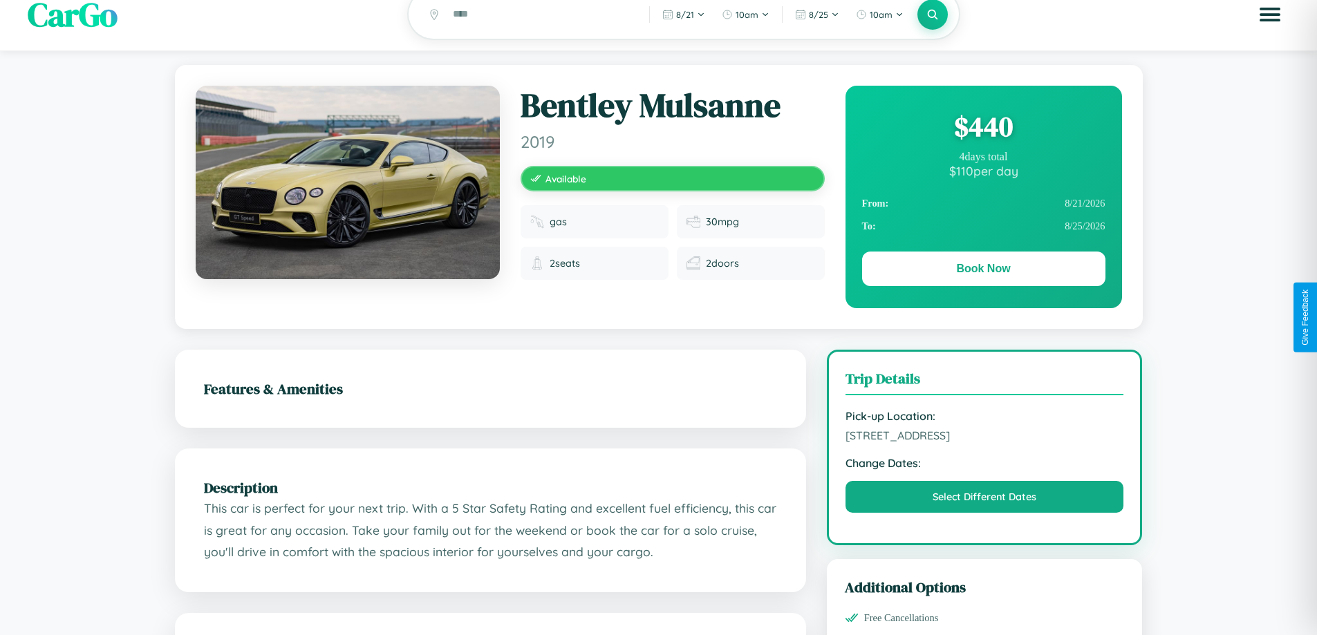
scroll to position [359, 0]
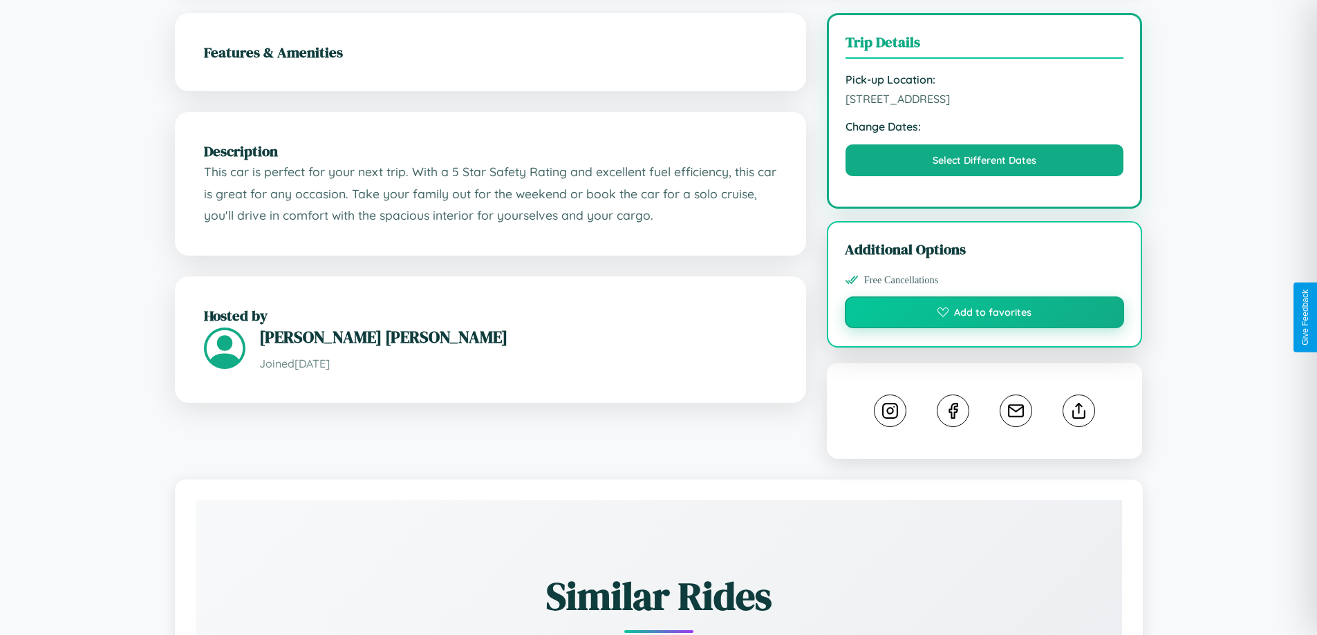
click at [984, 317] on button "Add to favorites" at bounding box center [985, 312] width 280 height 32
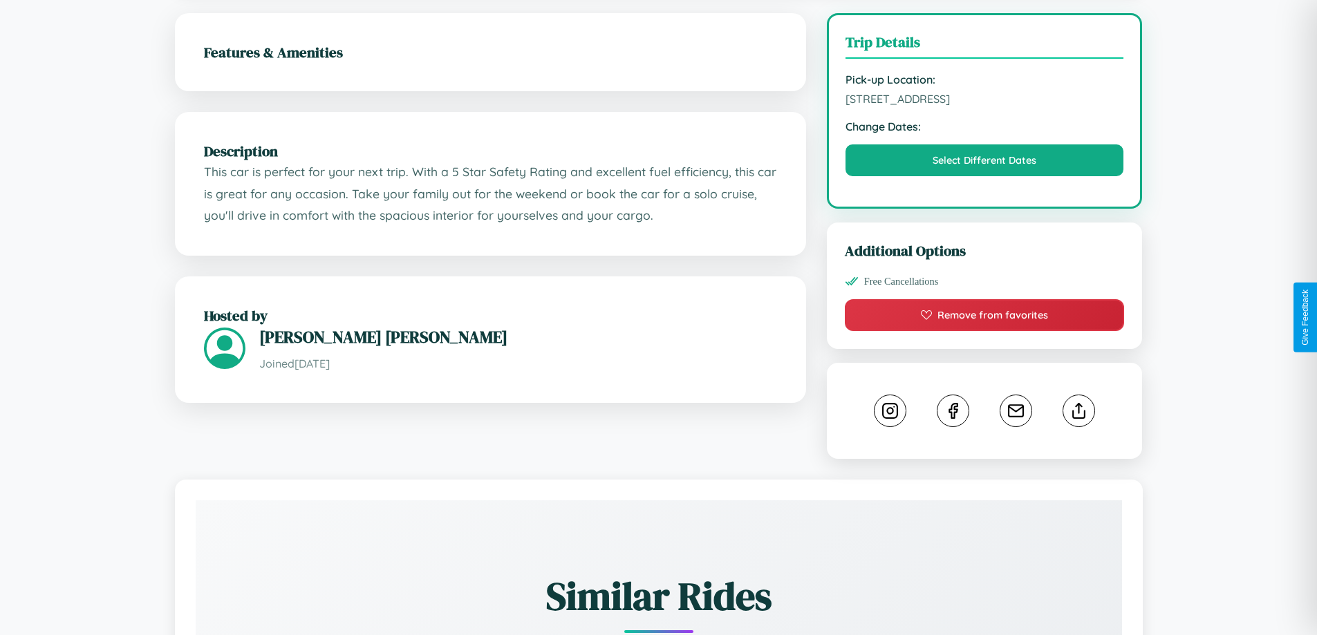
scroll to position [454, 0]
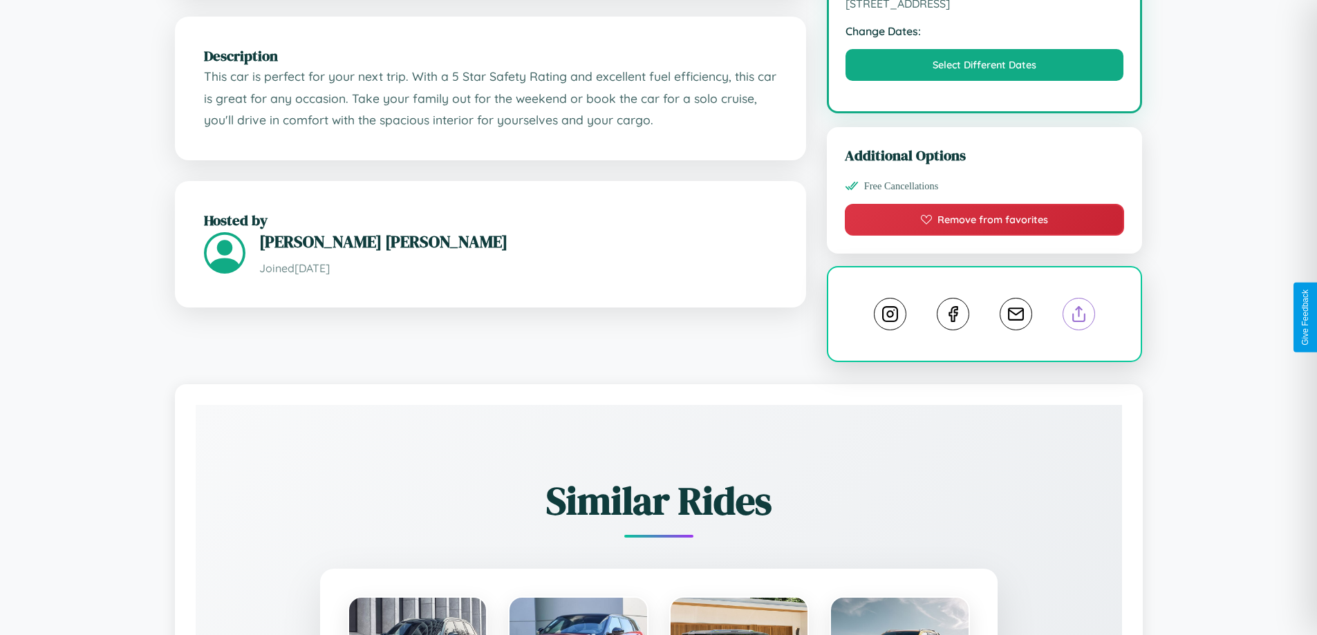
click at [1079, 316] on line at bounding box center [1079, 312] width 0 height 10
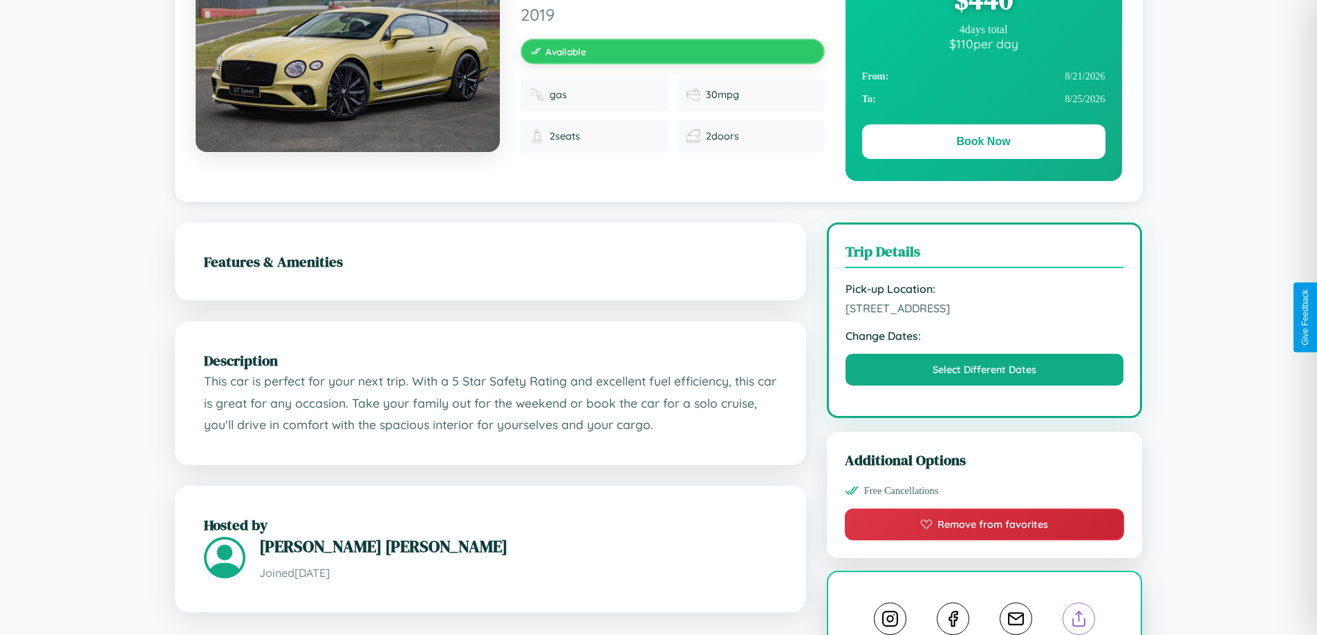
scroll to position [142, 0]
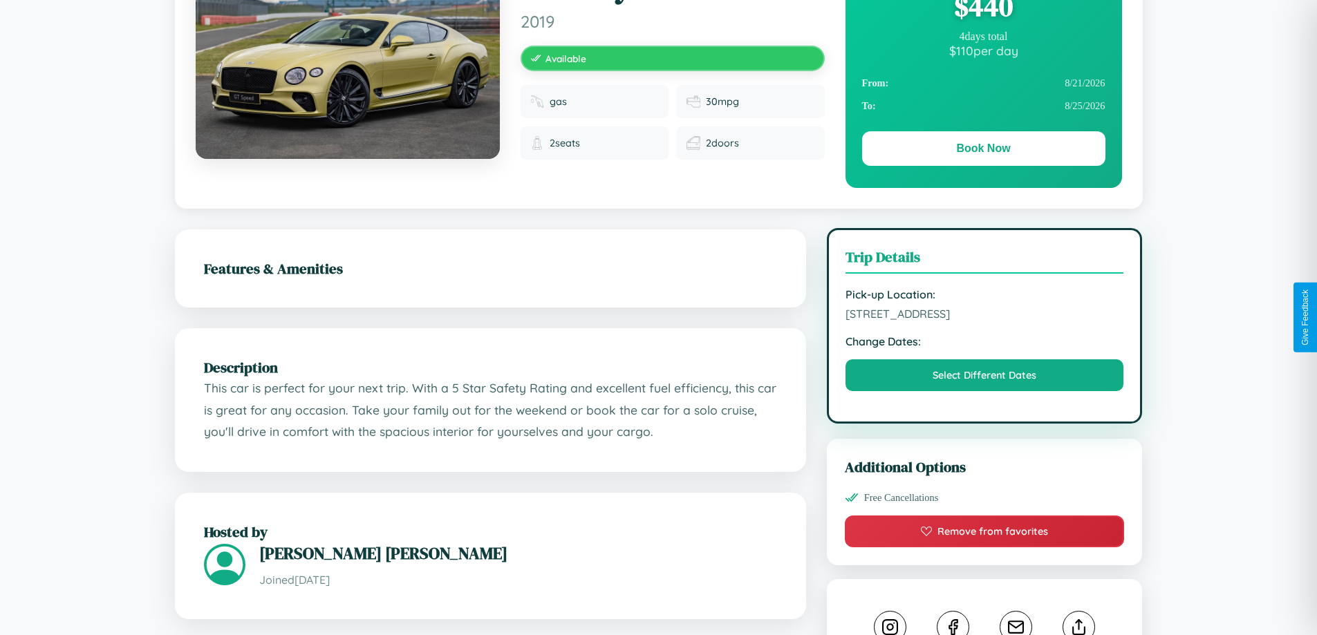
click at [984, 316] on span "[STREET_ADDRESS]" at bounding box center [984, 314] width 279 height 14
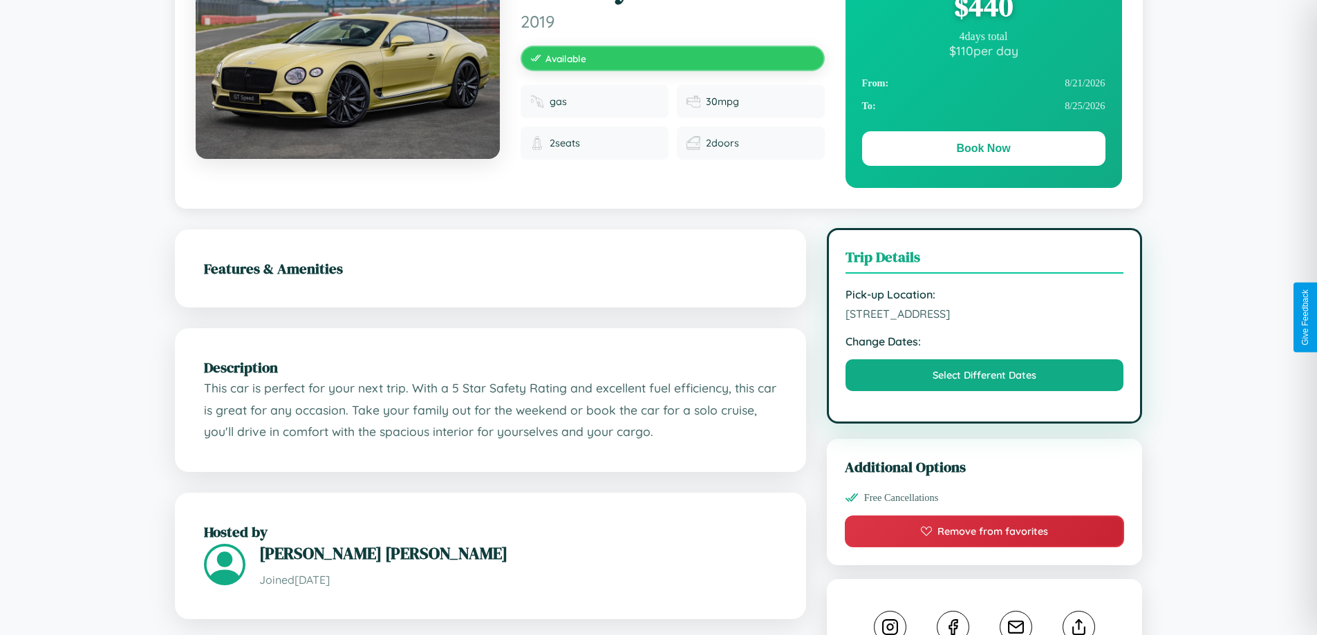
click at [984, 316] on span "[STREET_ADDRESS]" at bounding box center [984, 314] width 279 height 14
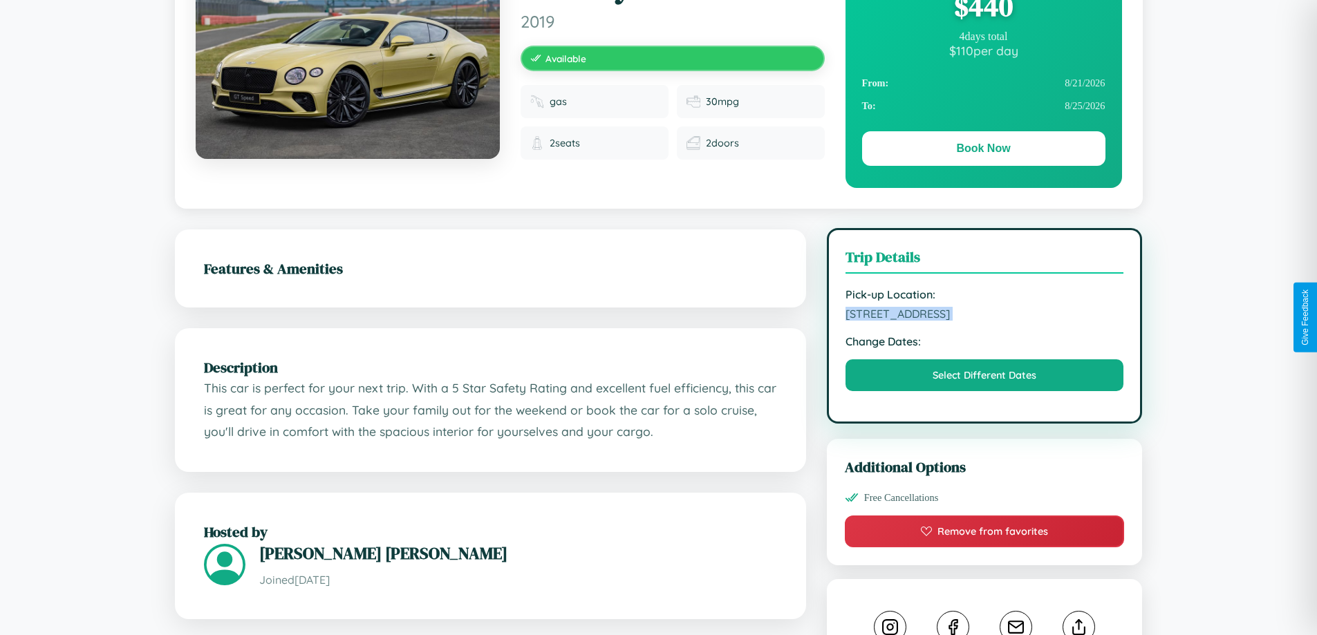
click at [984, 316] on span "[STREET_ADDRESS]" at bounding box center [984, 314] width 279 height 14
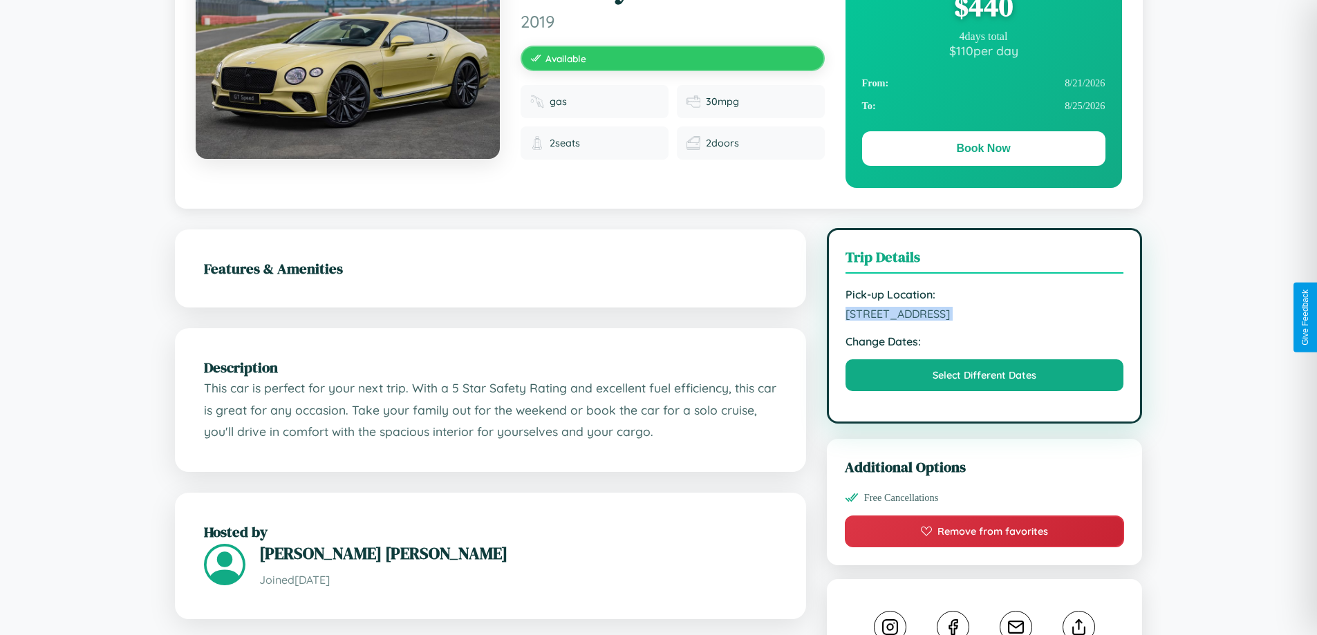
click at [984, 316] on span "[STREET_ADDRESS]" at bounding box center [984, 314] width 279 height 14
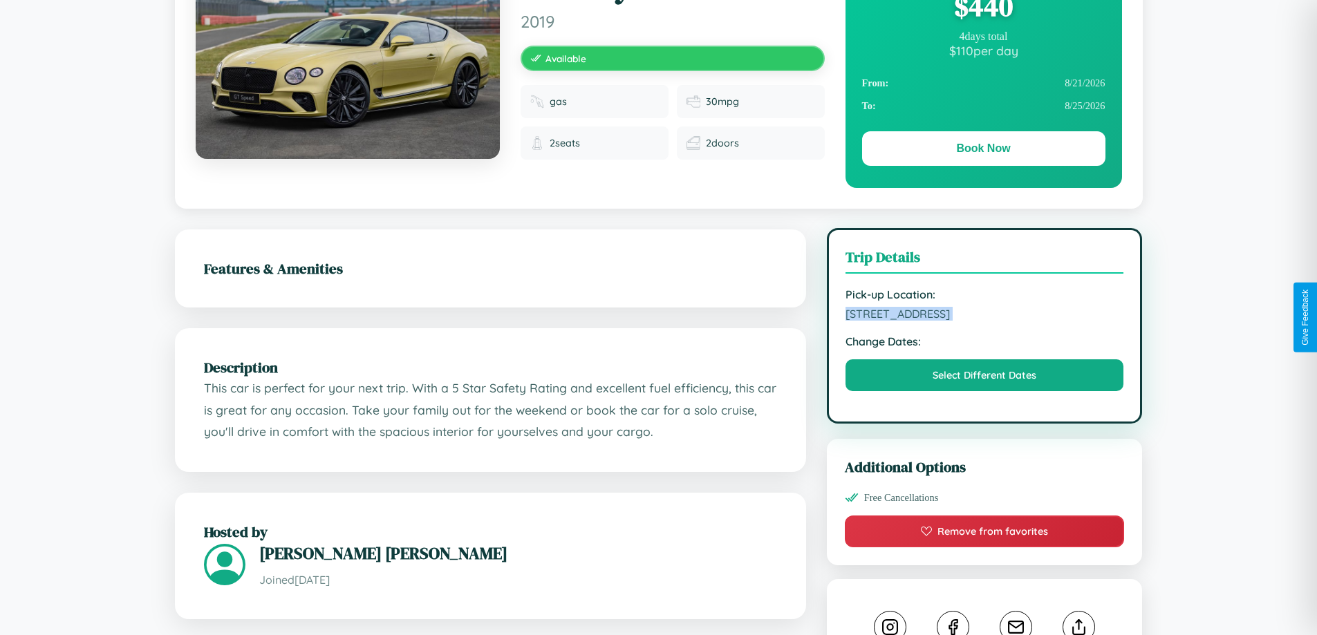
click at [984, 316] on span "[STREET_ADDRESS]" at bounding box center [984, 314] width 279 height 14
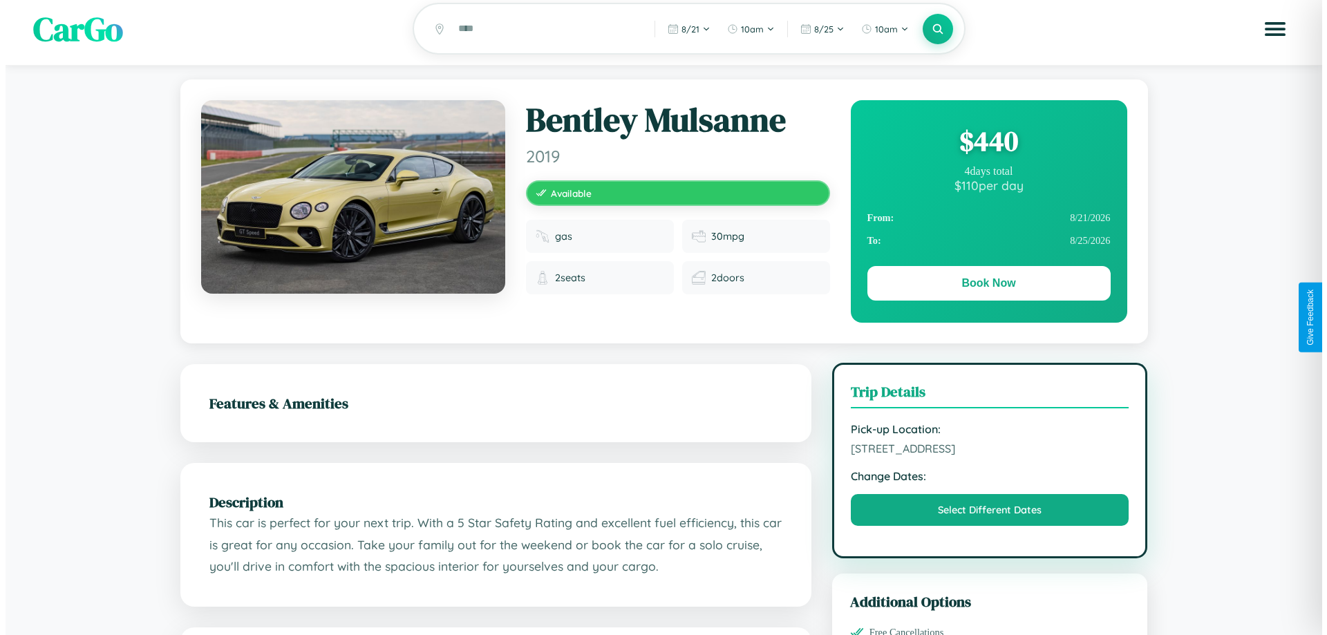
scroll to position [0, 0]
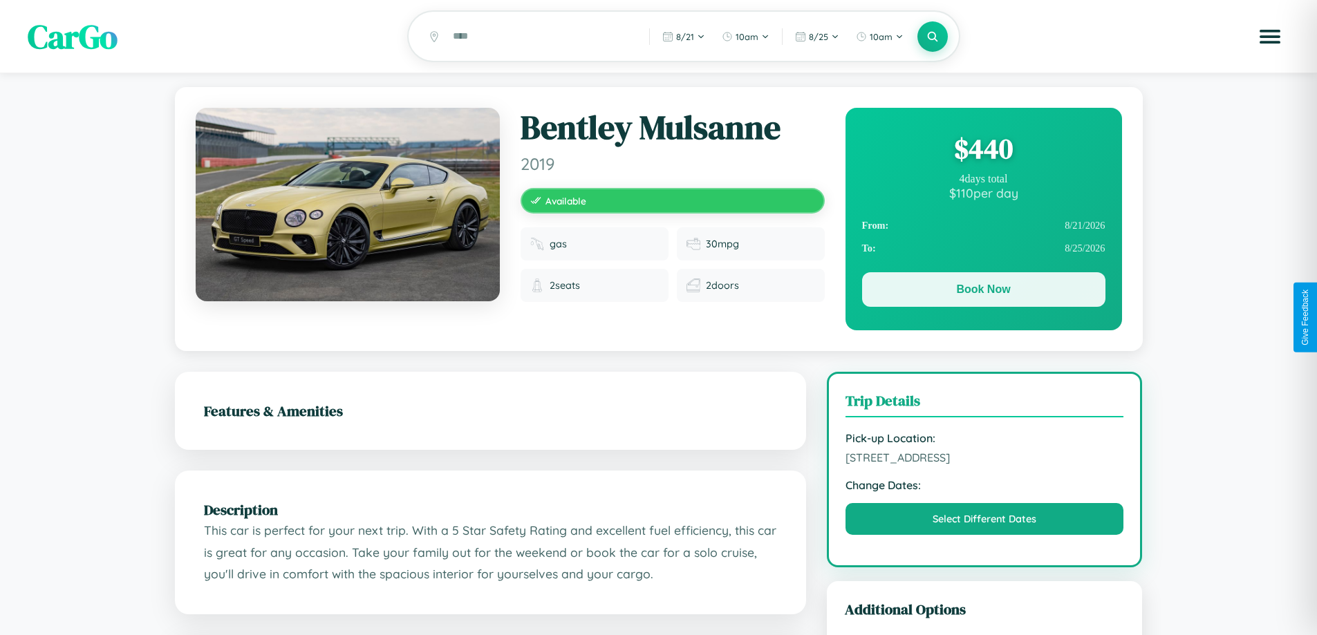
click at [983, 293] on button "Book Now" at bounding box center [983, 289] width 243 height 35
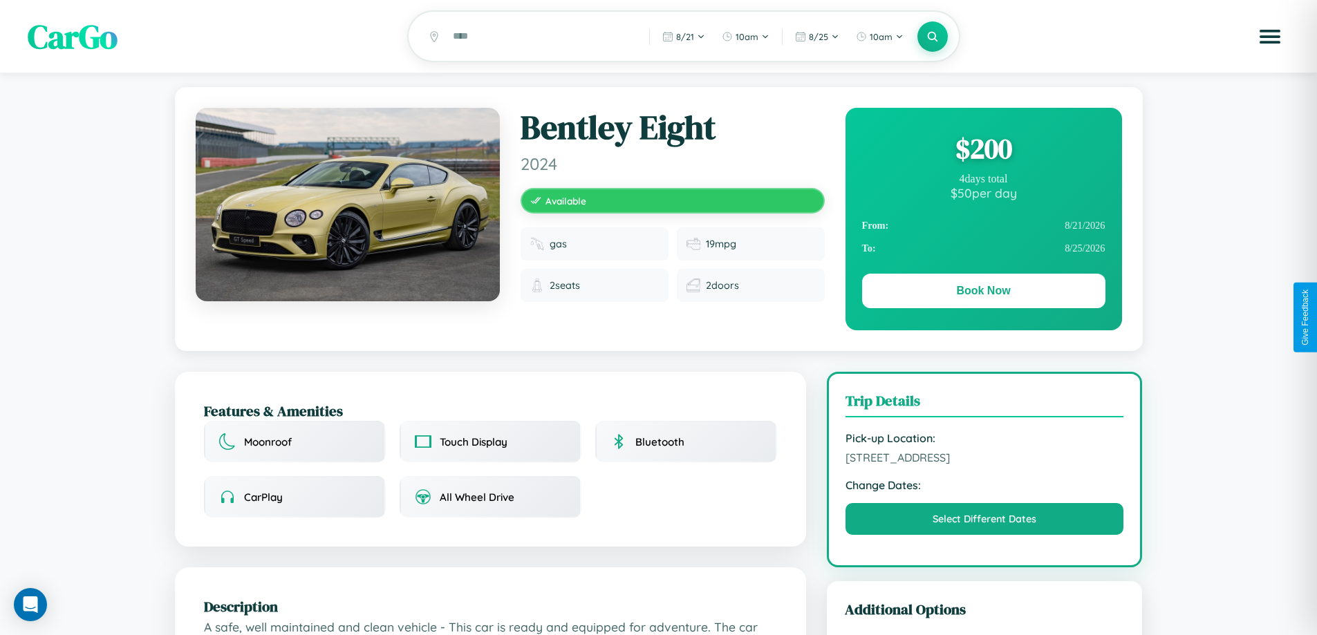
scroll to position [788, 0]
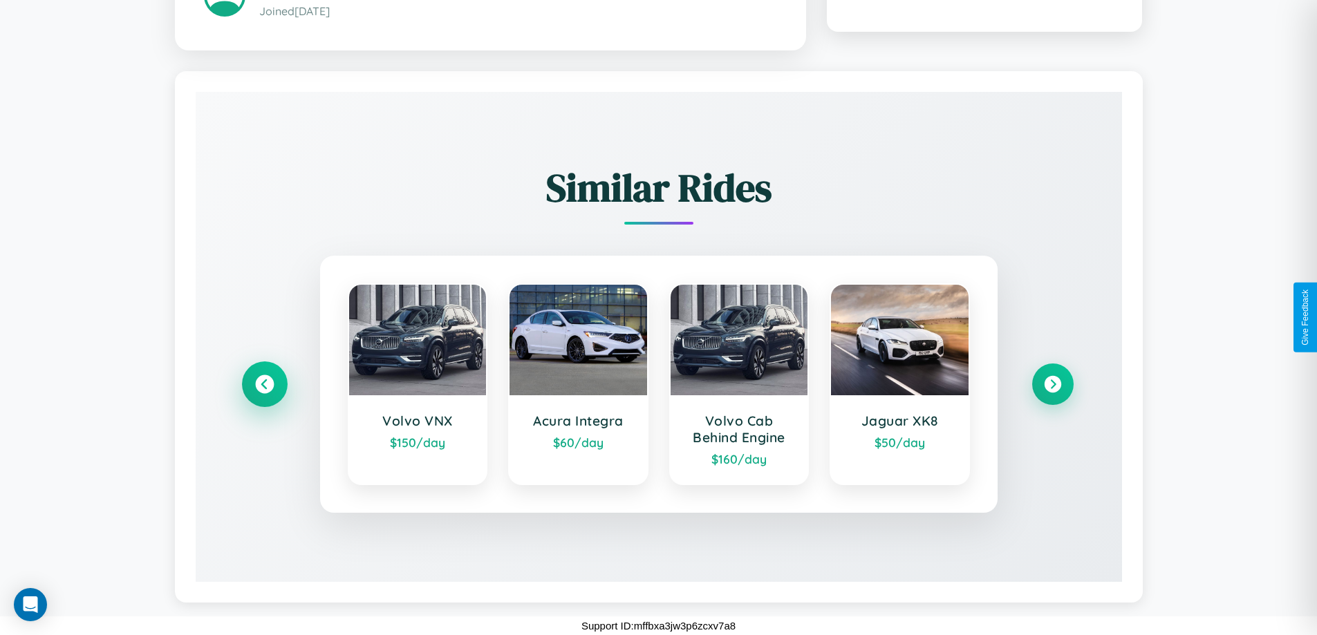
click at [264, 384] on icon at bounding box center [264, 384] width 19 height 19
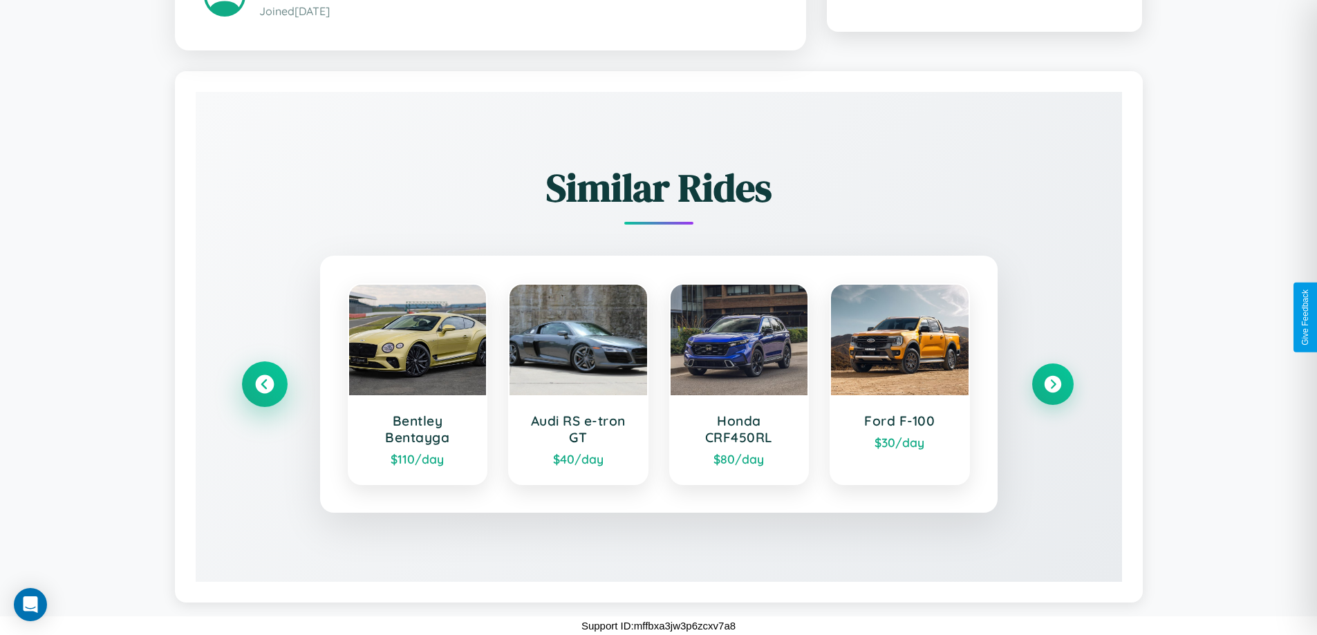
scroll to position [142, 0]
